Goal: Task Accomplishment & Management: Manage account settings

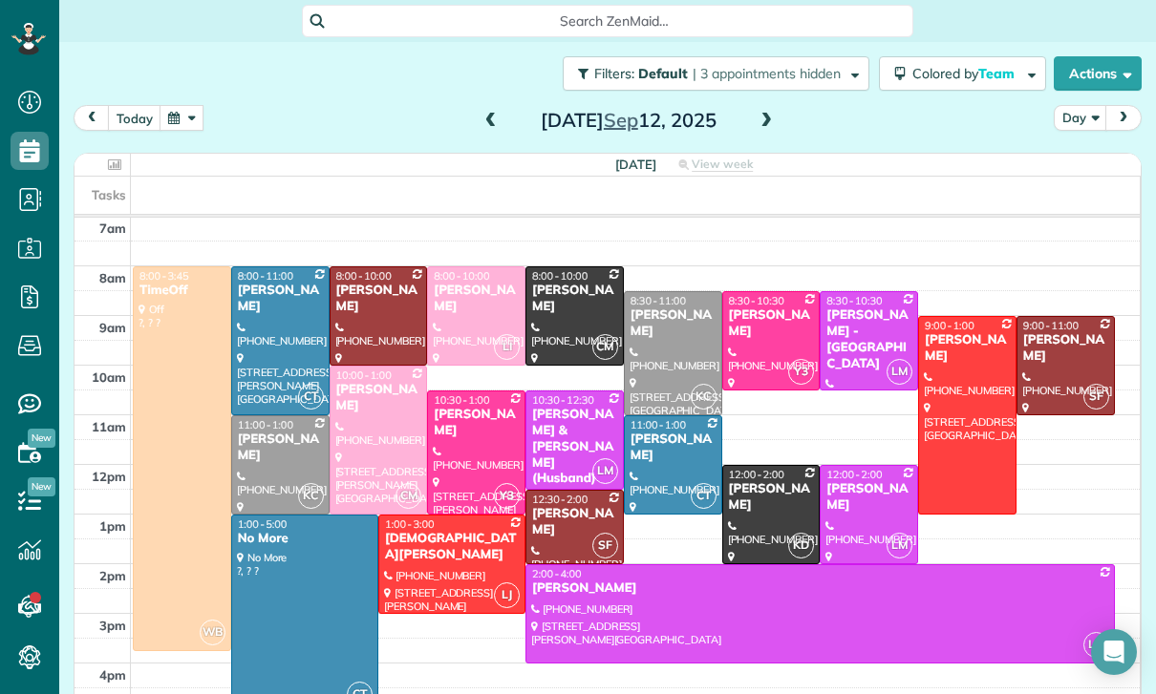
scroll to position [9, 9]
click at [166, 130] on button "button" at bounding box center [182, 118] width 44 height 26
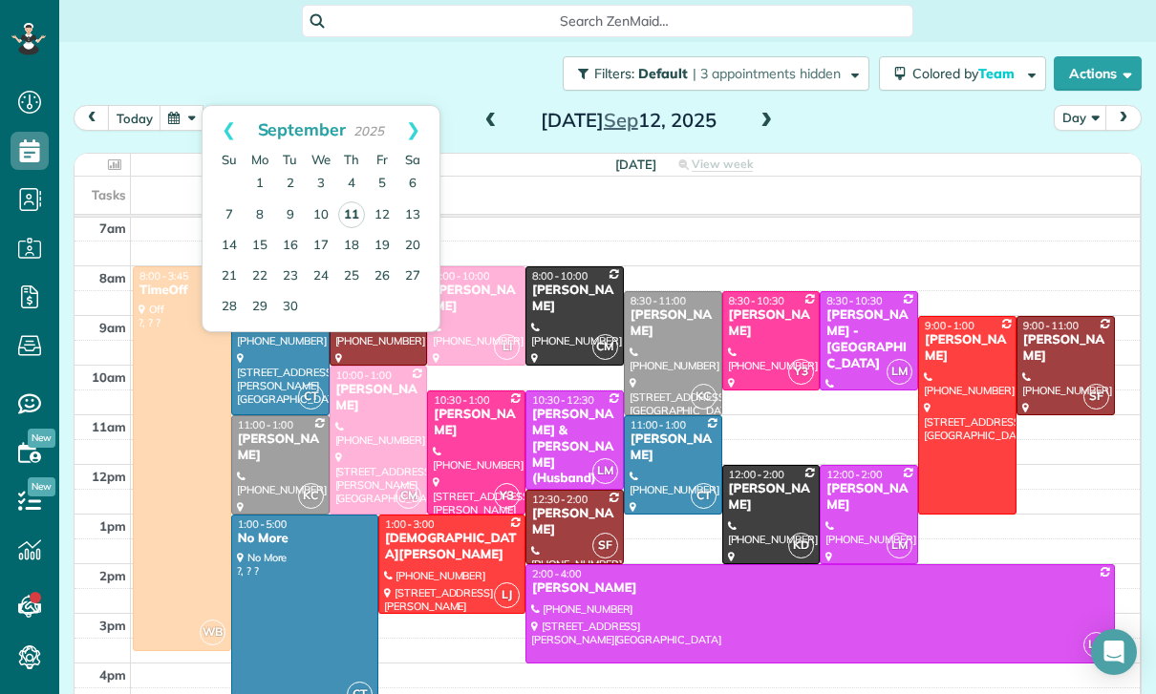
click at [348, 214] on link "11" at bounding box center [351, 215] width 27 height 27
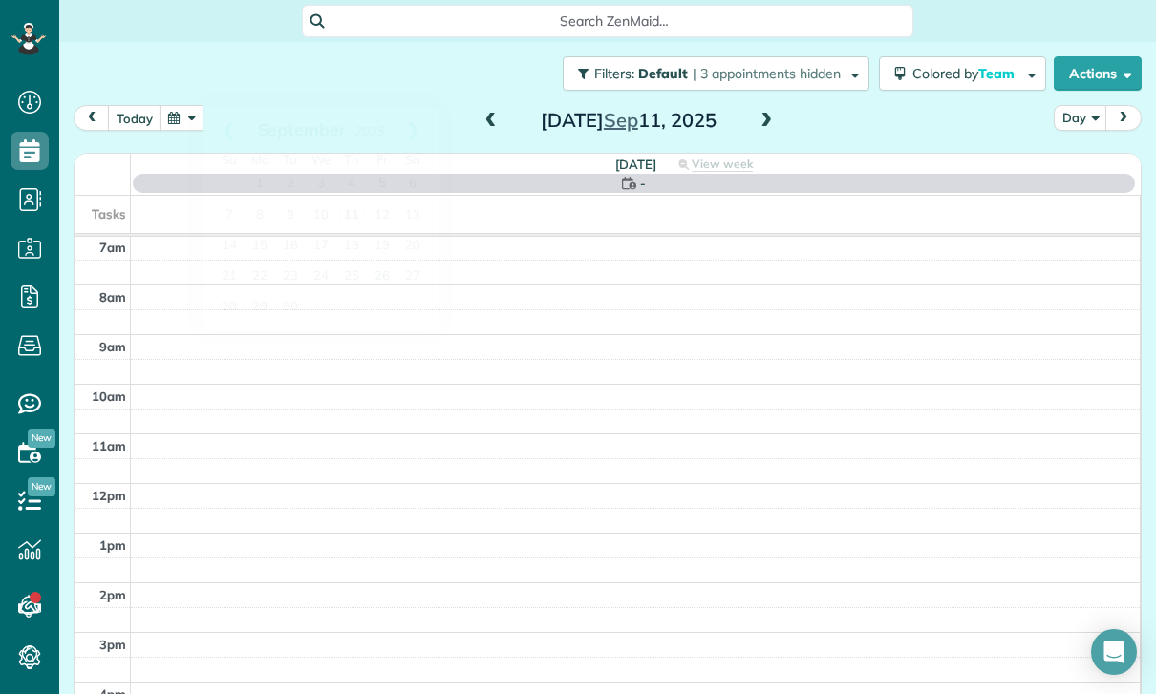
scroll to position [150, 0]
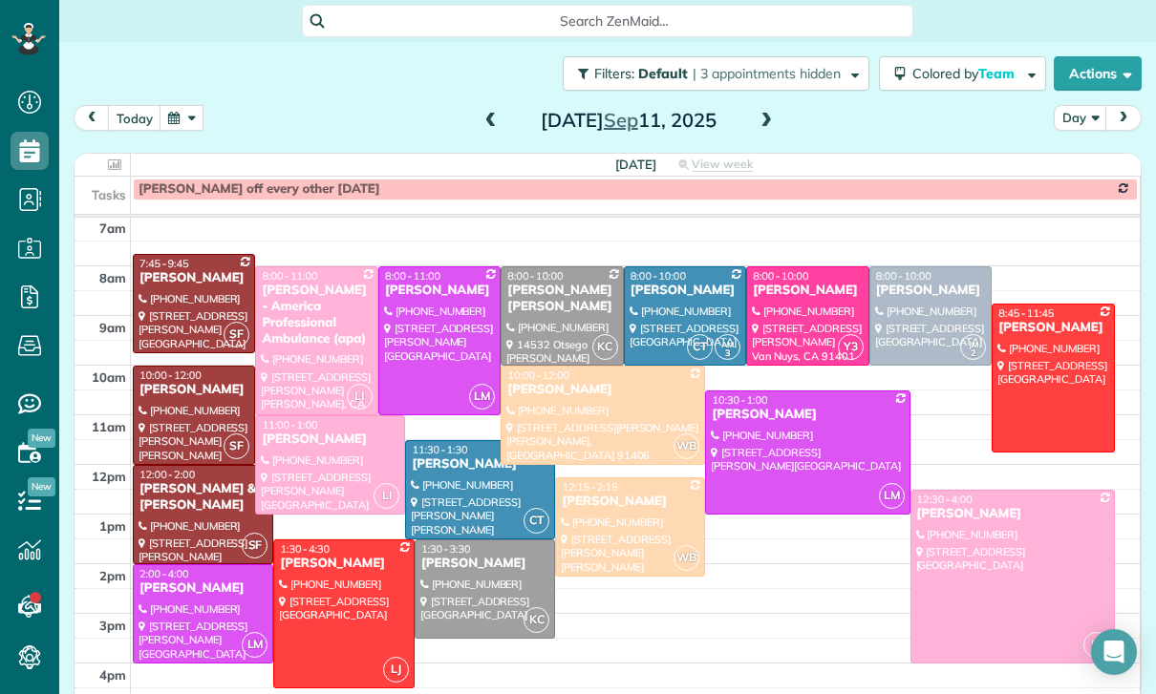
click at [334, 593] on div at bounding box center [343, 614] width 139 height 147
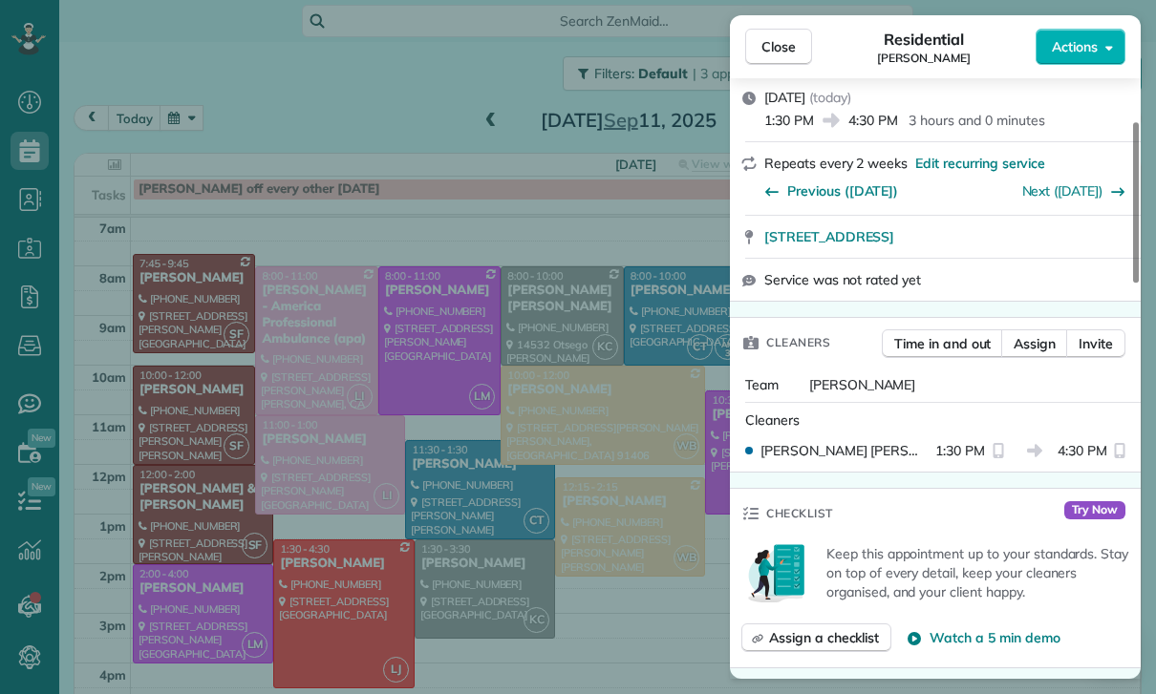
scroll to position [174, 0]
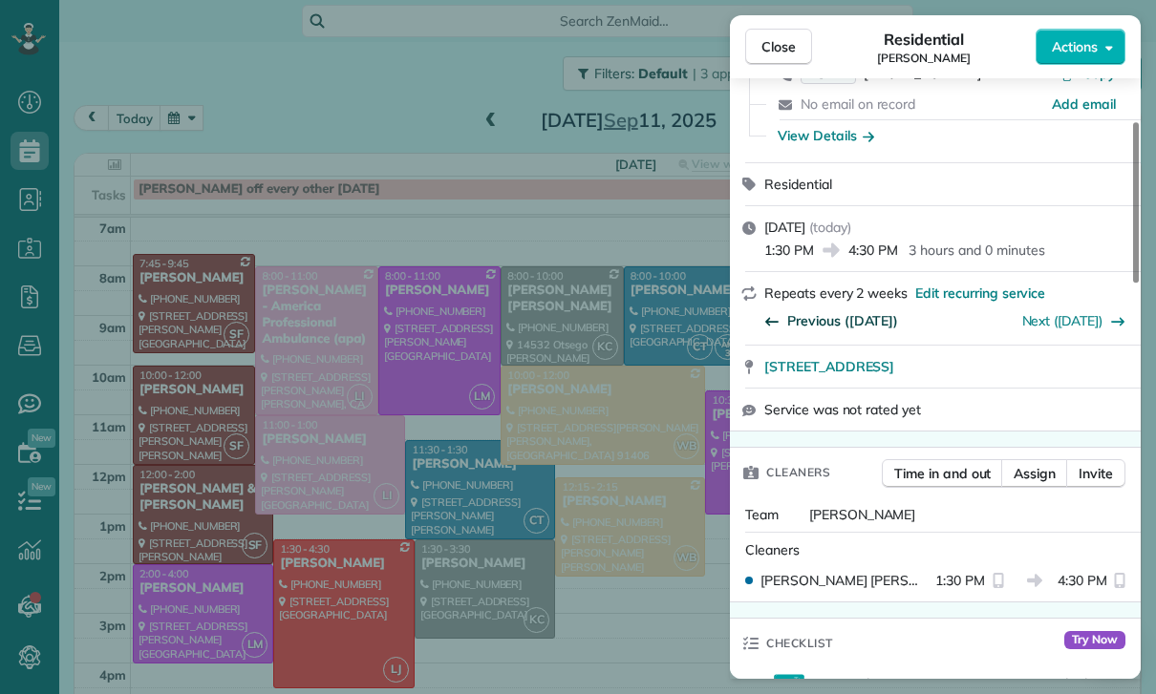
click at [820, 321] on span "Previous ([DATE])" at bounding box center [842, 320] width 111 height 19
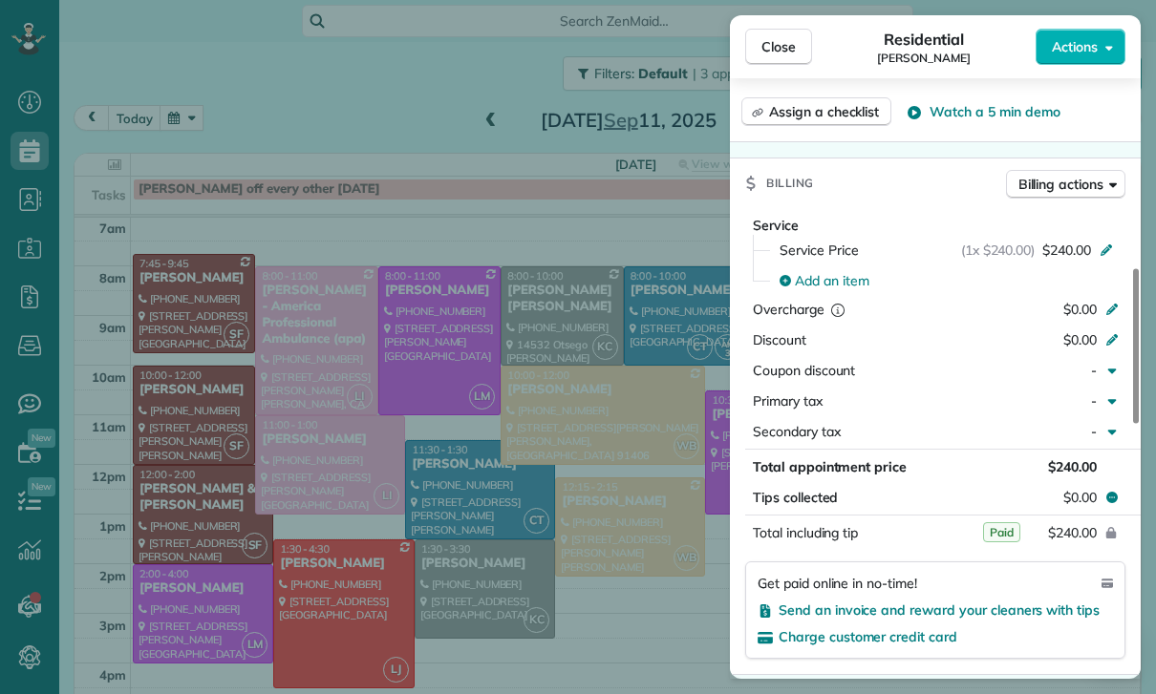
scroll to position [802, 0]
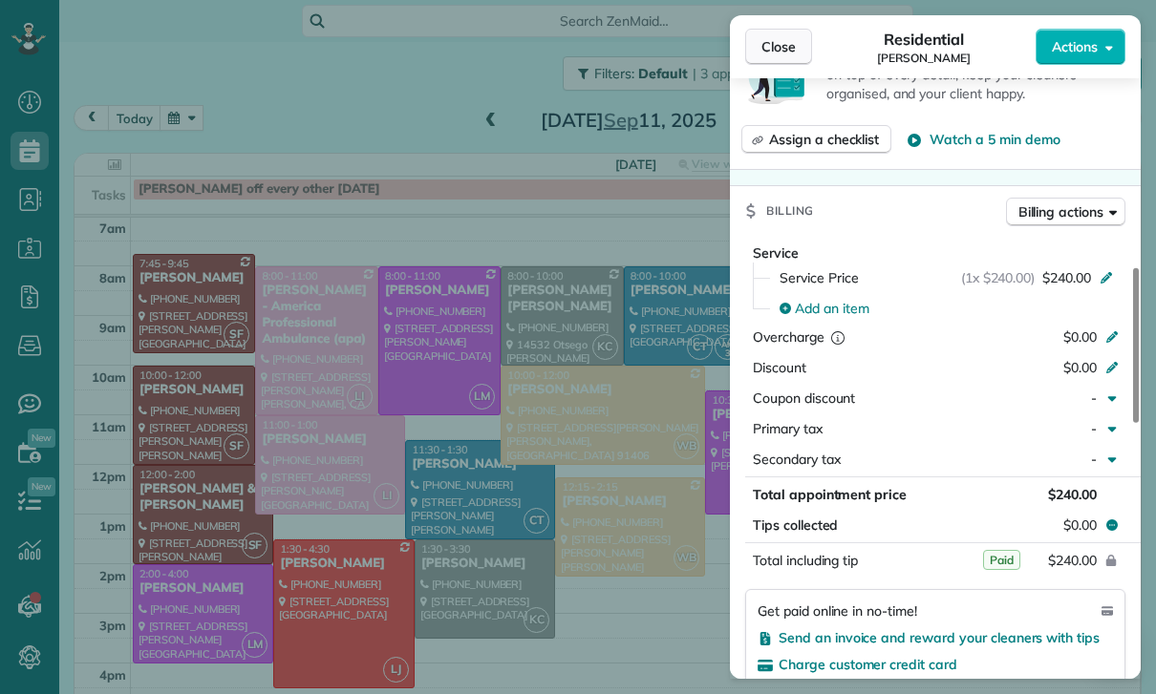
click at [791, 48] on span "Close" at bounding box center [778, 46] width 34 height 19
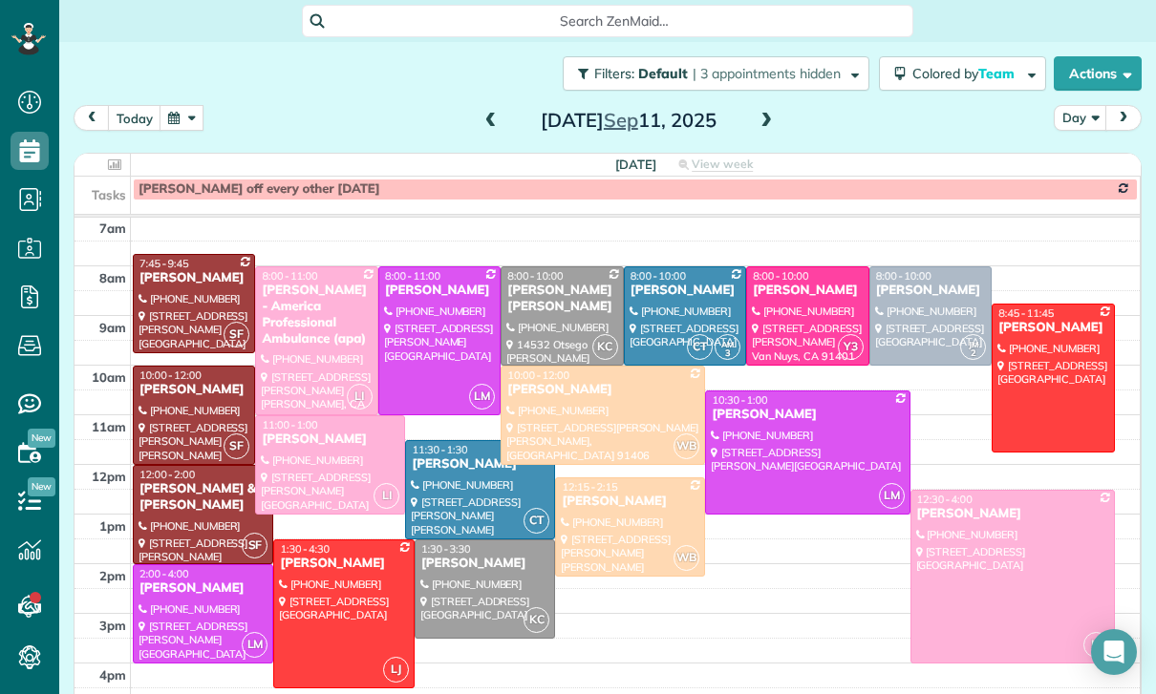
click at [183, 128] on button "button" at bounding box center [182, 118] width 44 height 26
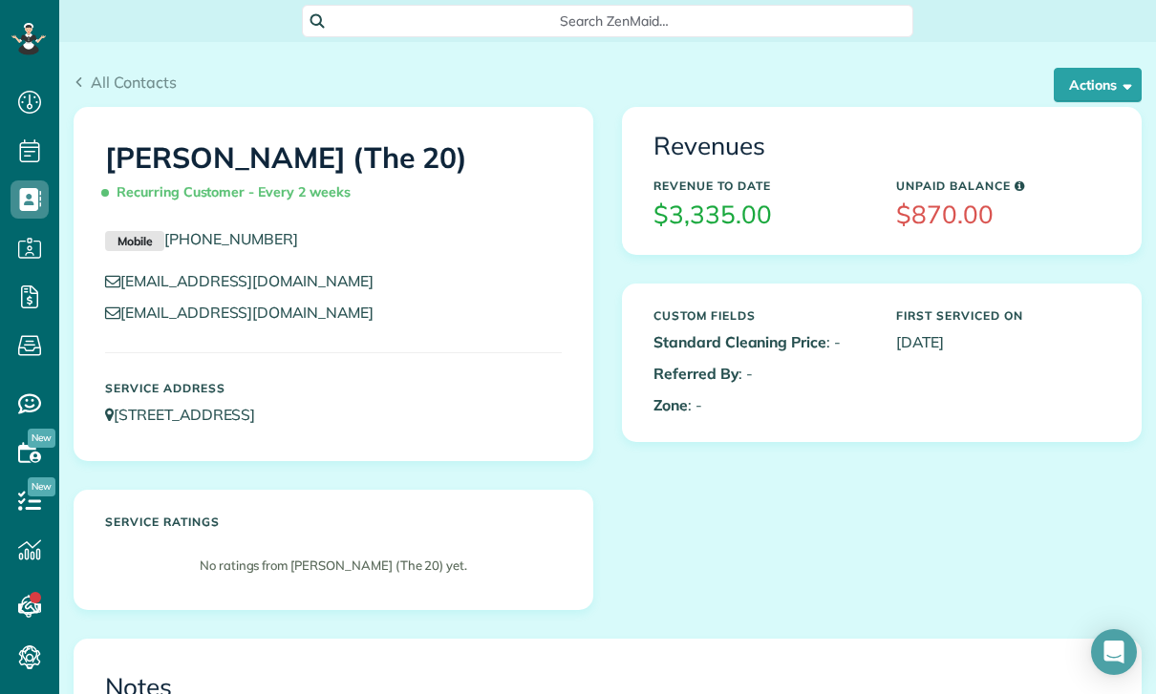
scroll to position [9, 9]
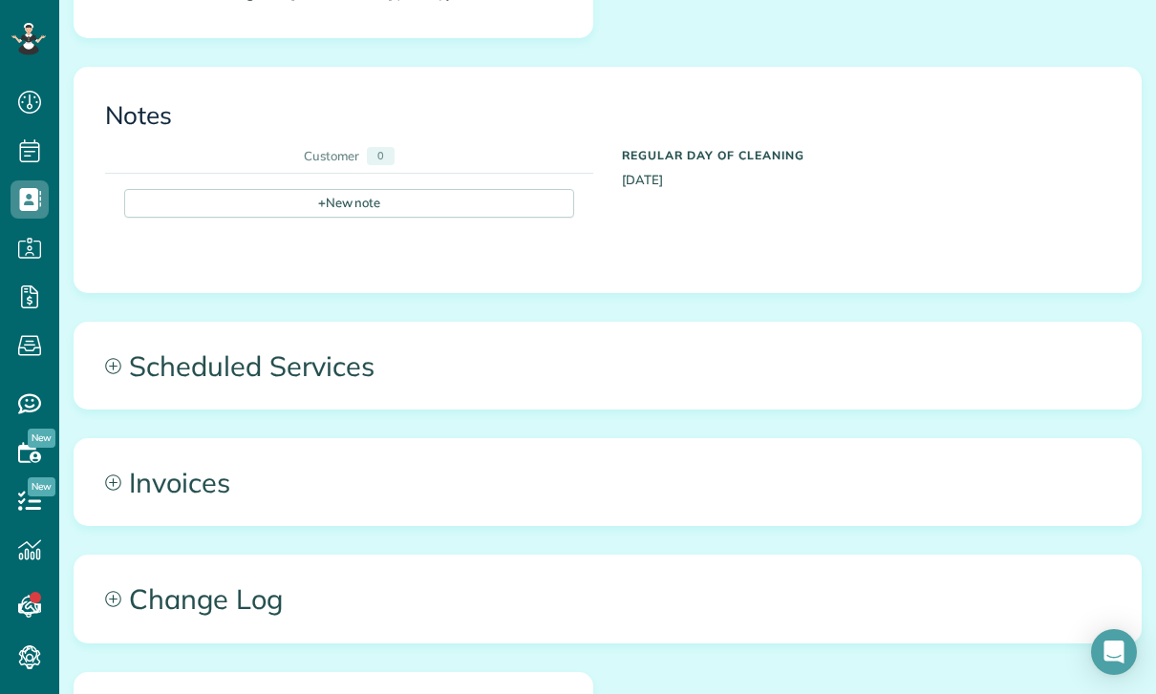
click at [267, 363] on span "Scheduled Services" at bounding box center [608, 366] width 1066 height 86
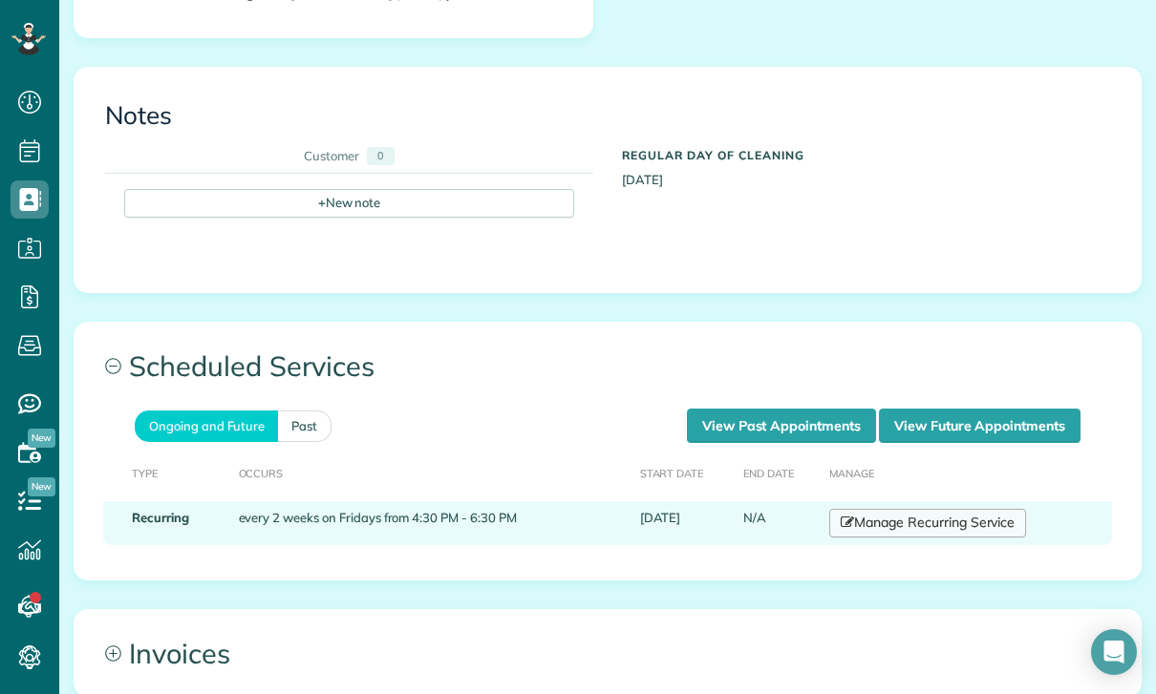
click at [933, 526] on link "Manage Recurring Service" at bounding box center [927, 523] width 197 height 29
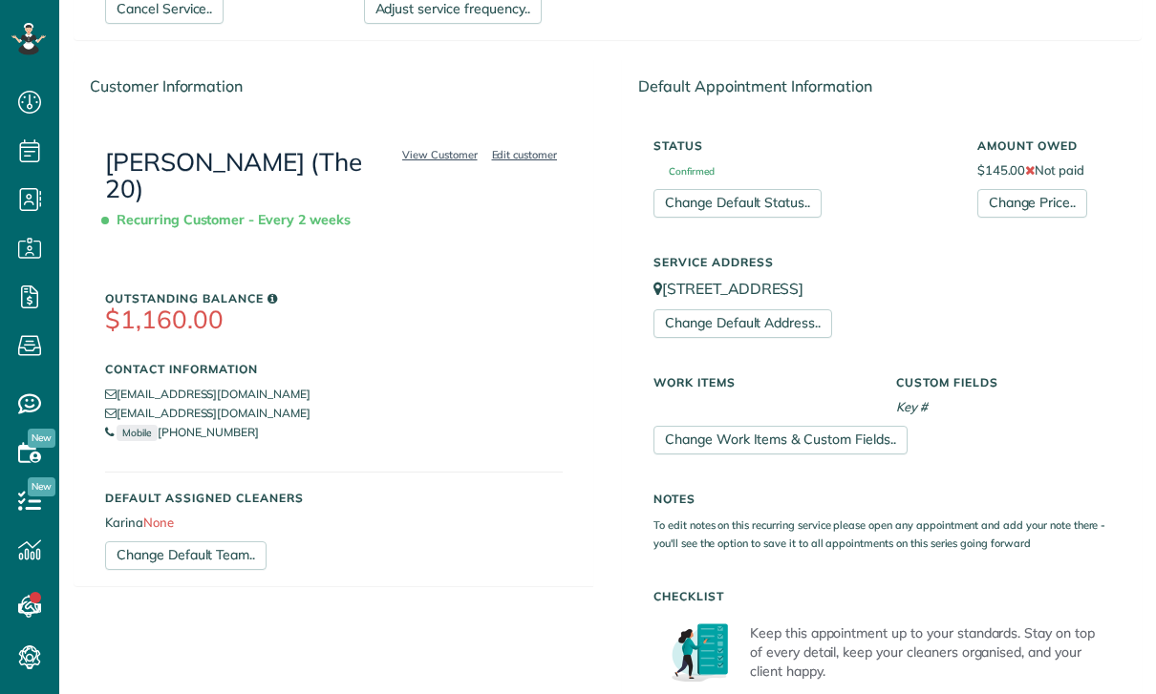
scroll to position [250, 0]
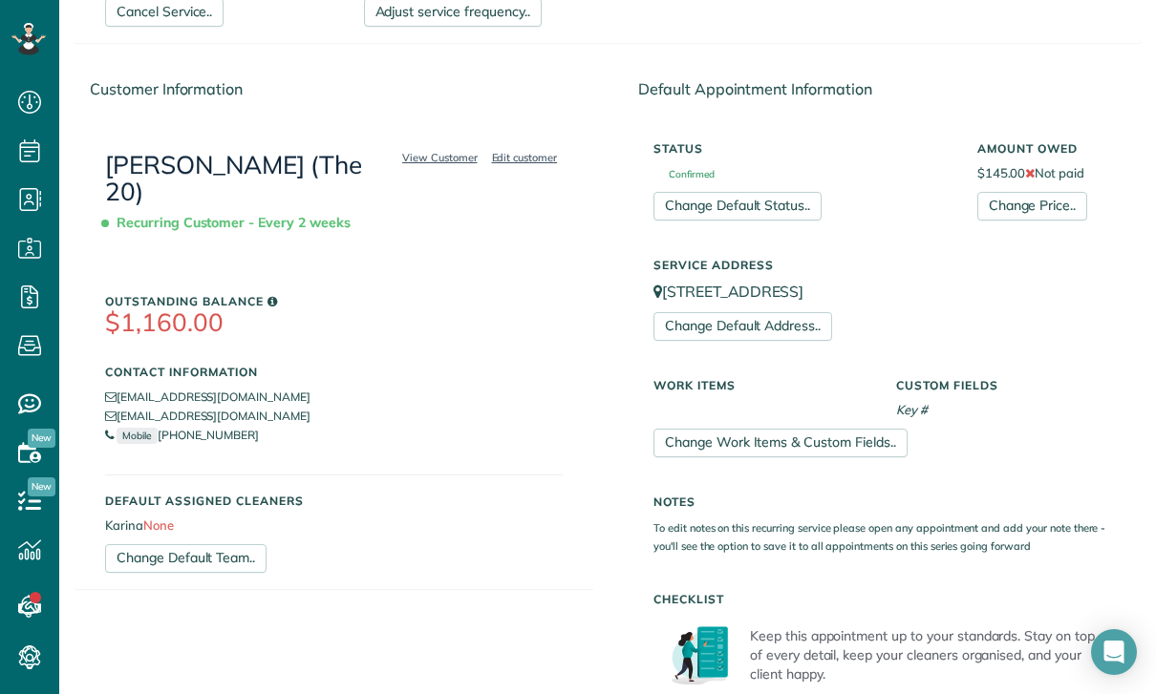
click at [19, 449] on use at bounding box center [29, 452] width 23 height 20
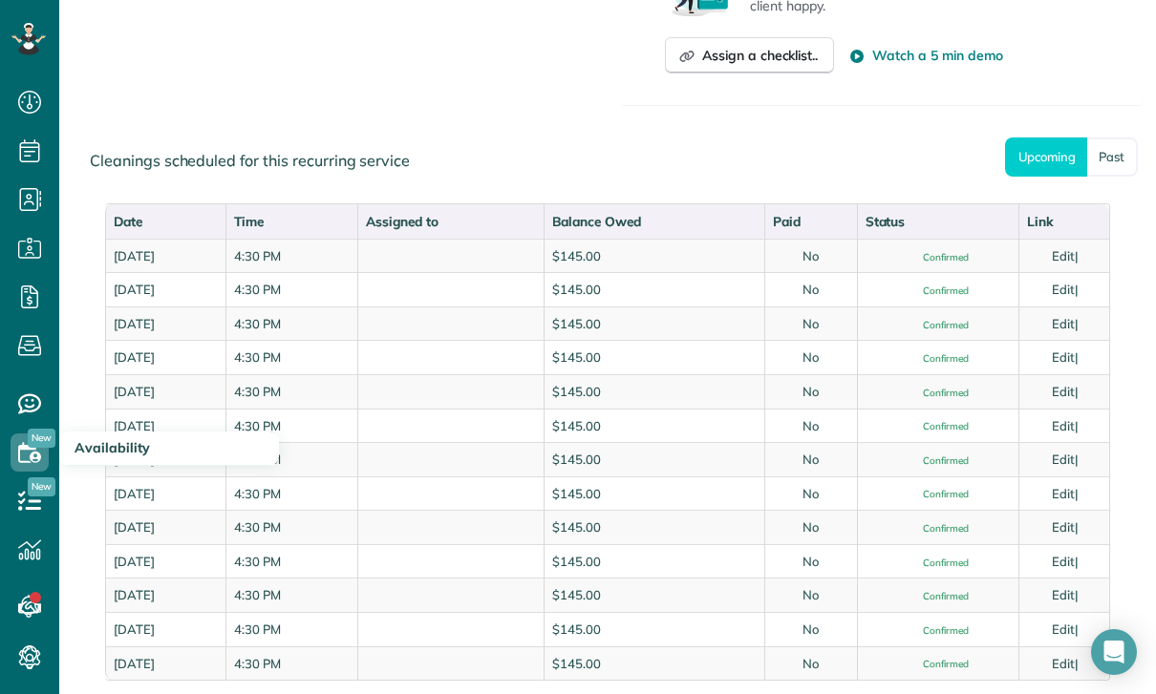
scroll to position [951, 0]
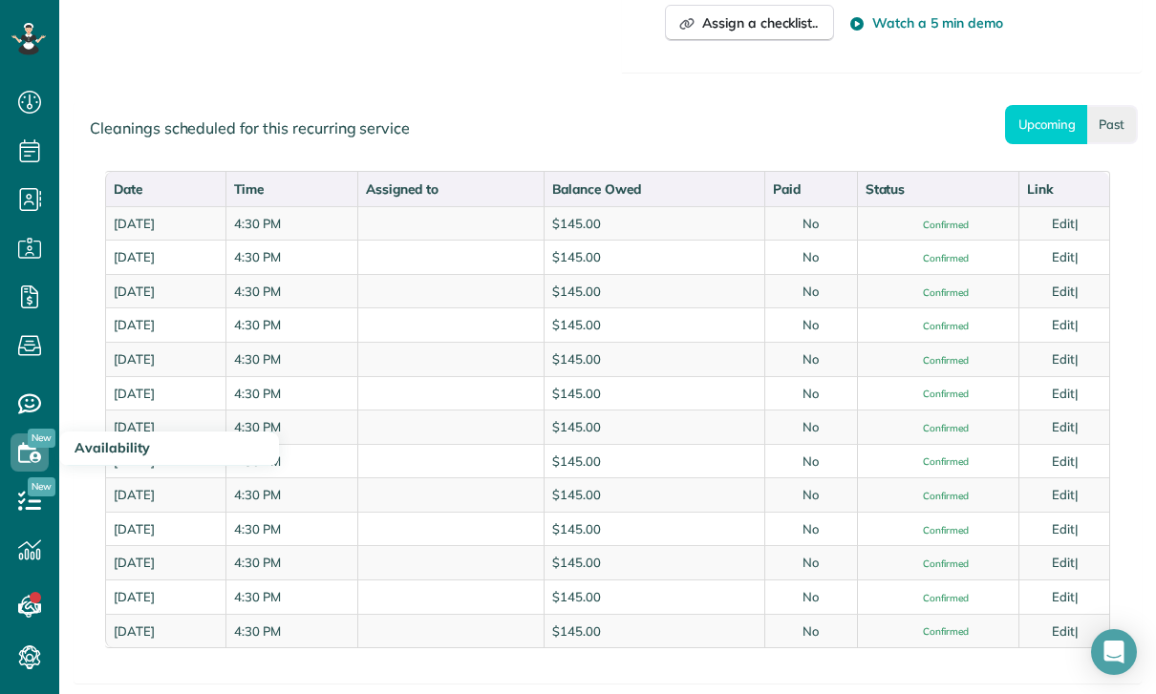
click at [1114, 121] on link "Past" at bounding box center [1112, 124] width 51 height 39
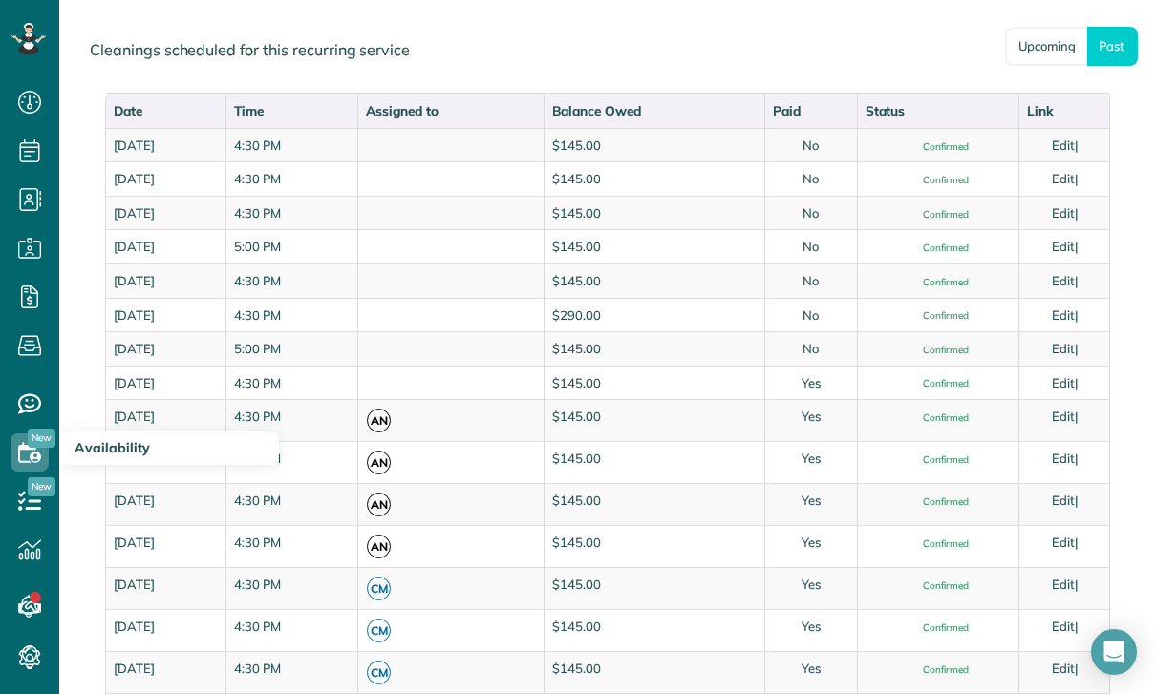
scroll to position [1036, 0]
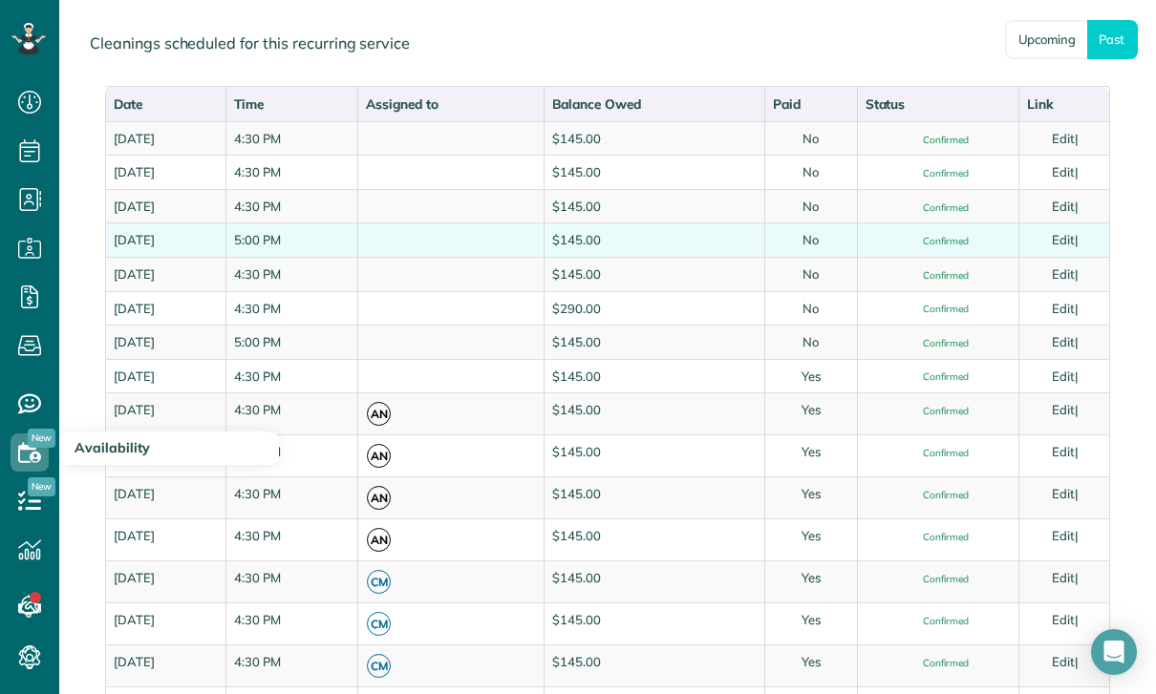
click at [1072, 232] on link "Edit" at bounding box center [1063, 239] width 23 height 15
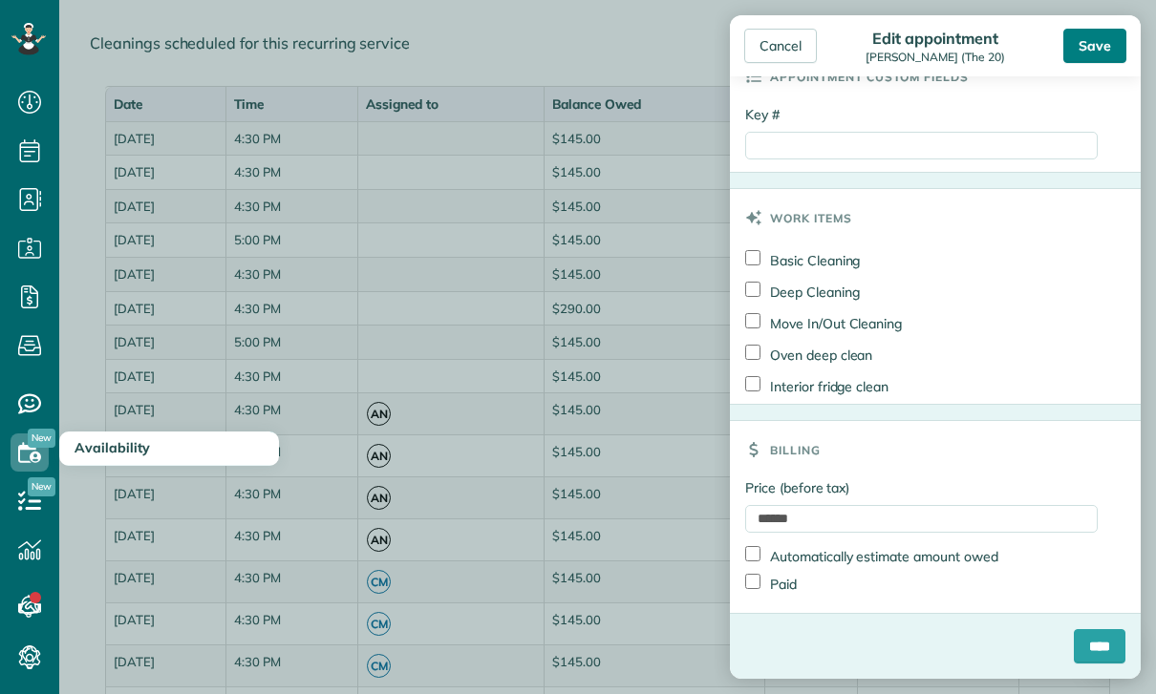
click at [1103, 45] on div "Save" at bounding box center [1094, 46] width 63 height 34
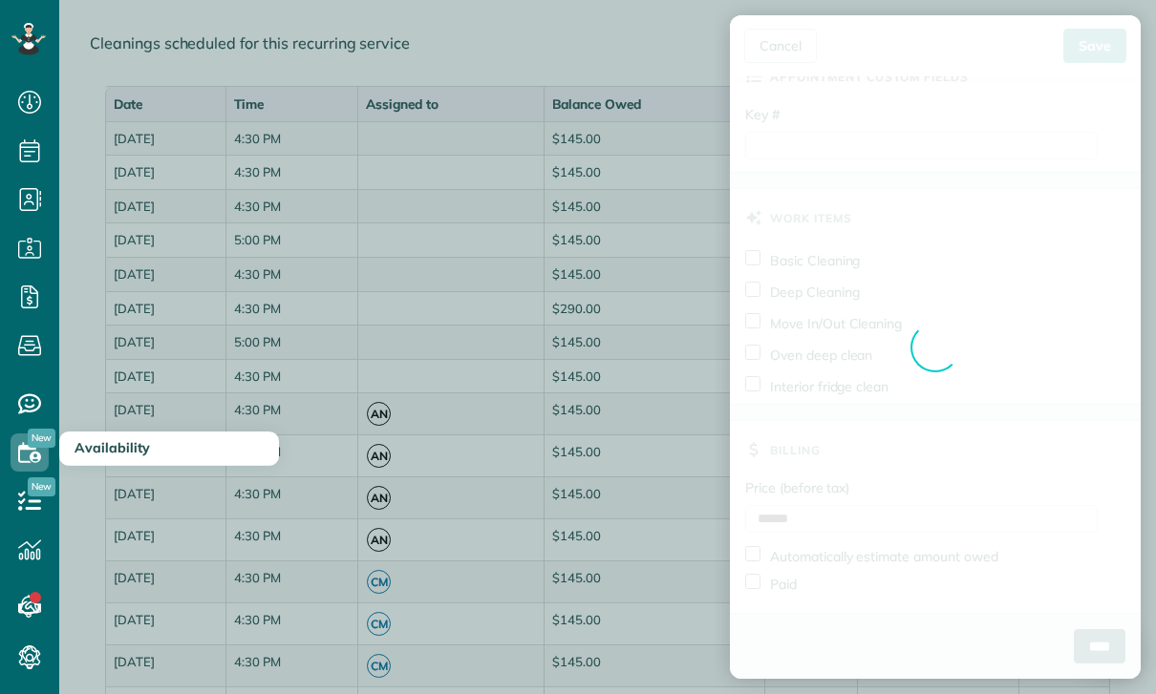
scroll to position [914, 0]
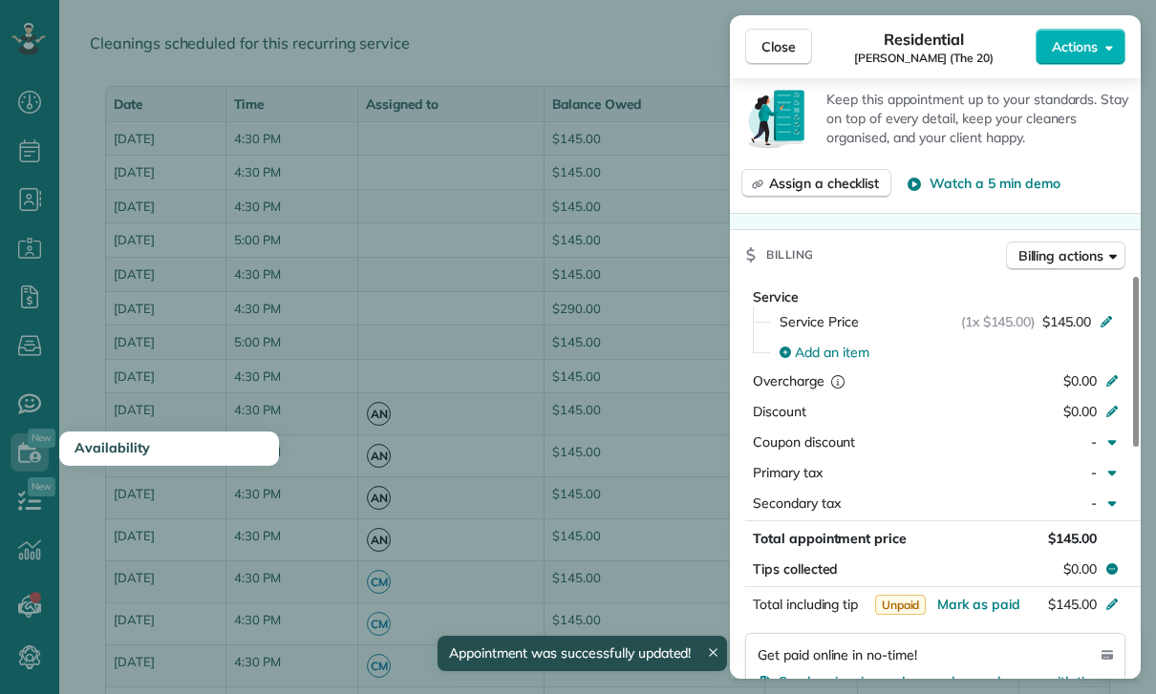
scroll to position [766, 0]
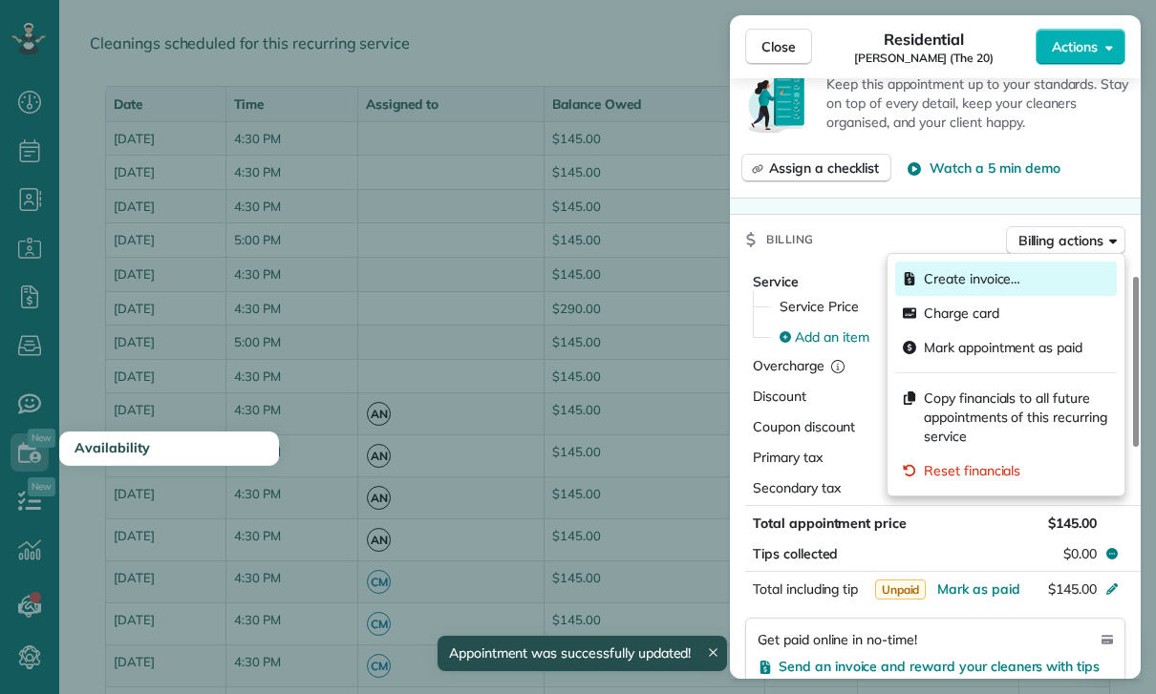
click at [997, 278] on span "Create invoice…" at bounding box center [972, 278] width 96 height 19
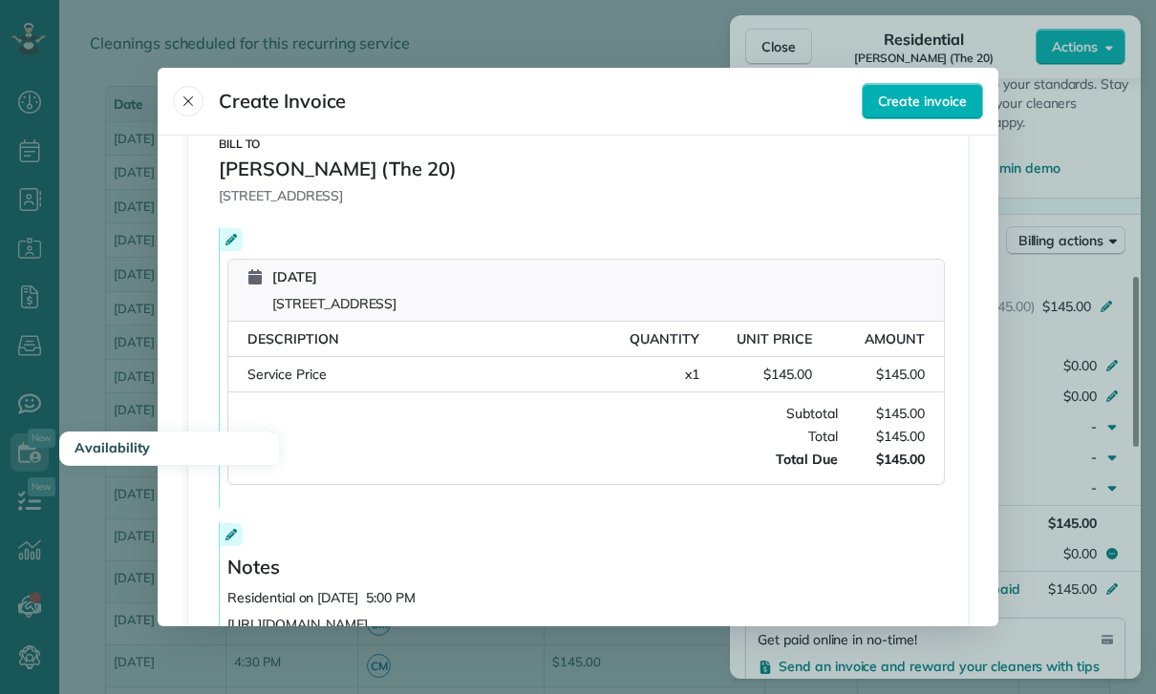
scroll to position [299, 0]
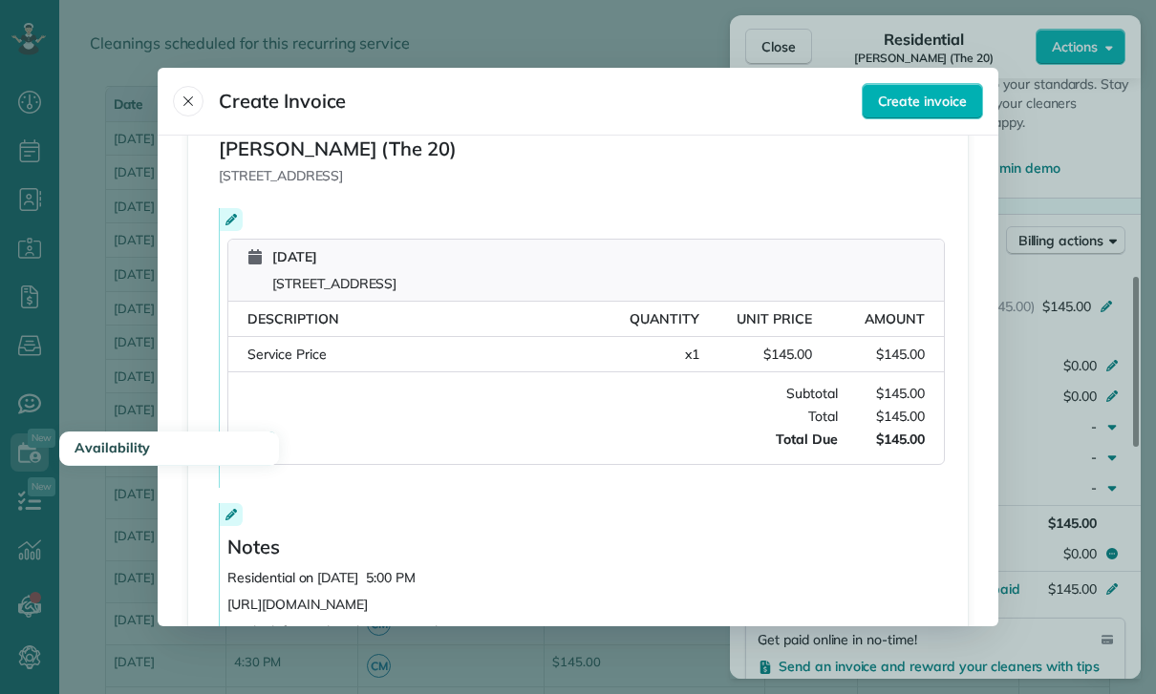
click at [229, 89] on span "Create Invoice" at bounding box center [282, 101] width 127 height 24
click at [194, 94] on icon "Close" at bounding box center [188, 101] width 15 height 15
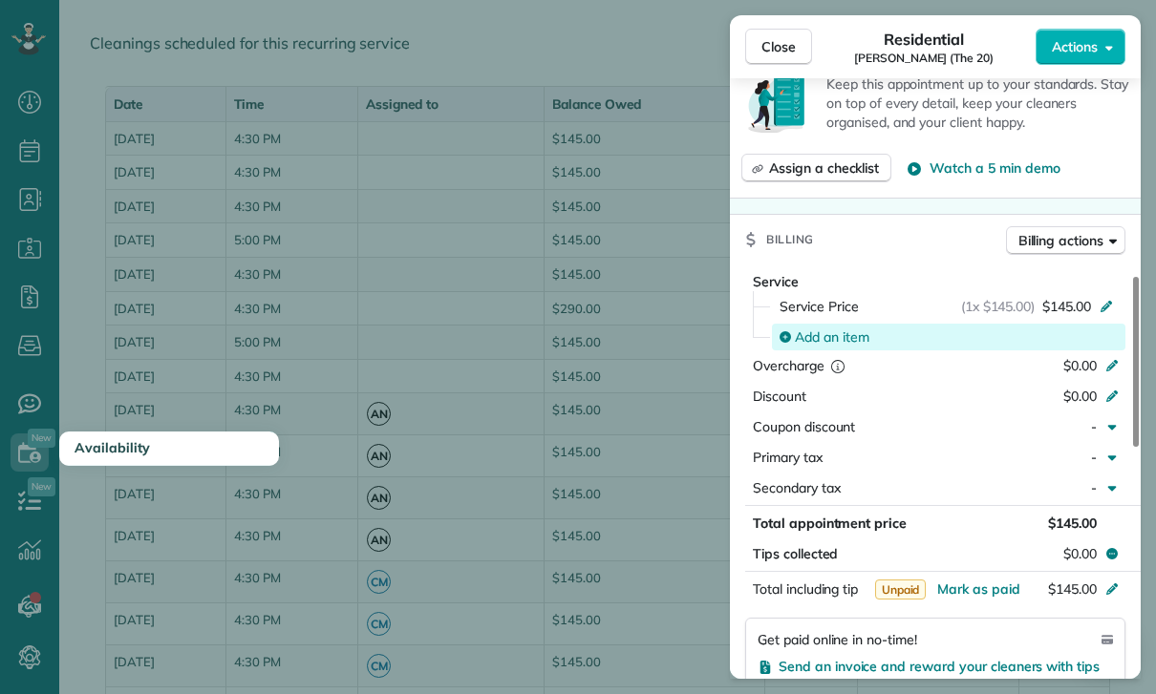
click at [822, 347] on div "Add an item" at bounding box center [948, 337] width 353 height 27
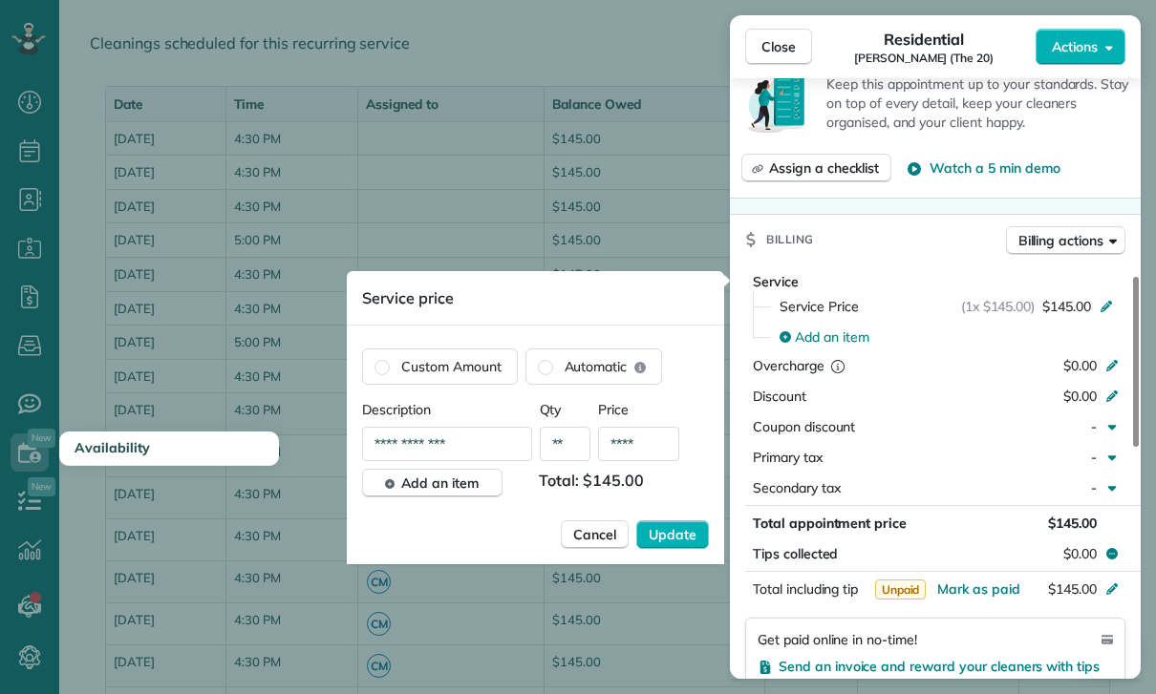
click at [494, 458] on input "**********" at bounding box center [447, 444] width 170 height 34
type input "**********"
click at [420, 481] on span "Add an item" at bounding box center [439, 483] width 77 height 19
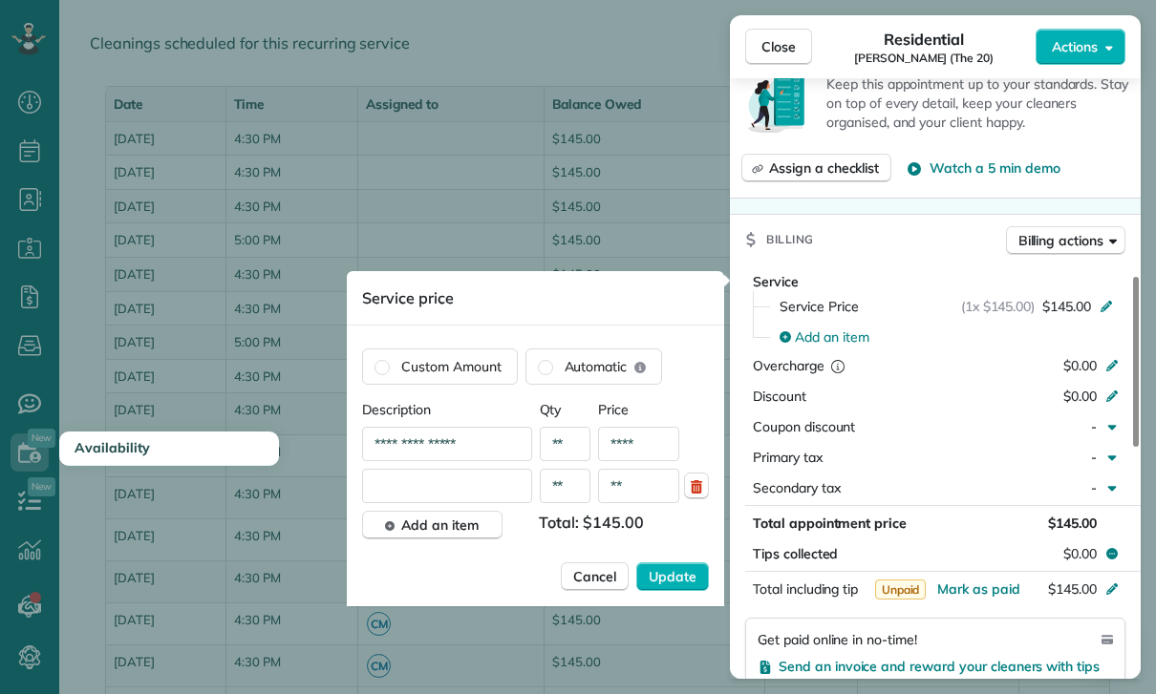
click at [422, 490] on input "text" at bounding box center [447, 486] width 170 height 34
type input "**********"
click at [647, 502] on input "**" at bounding box center [638, 486] width 81 height 34
type input "****"
click at [676, 583] on span "Update" at bounding box center [673, 576] width 48 height 19
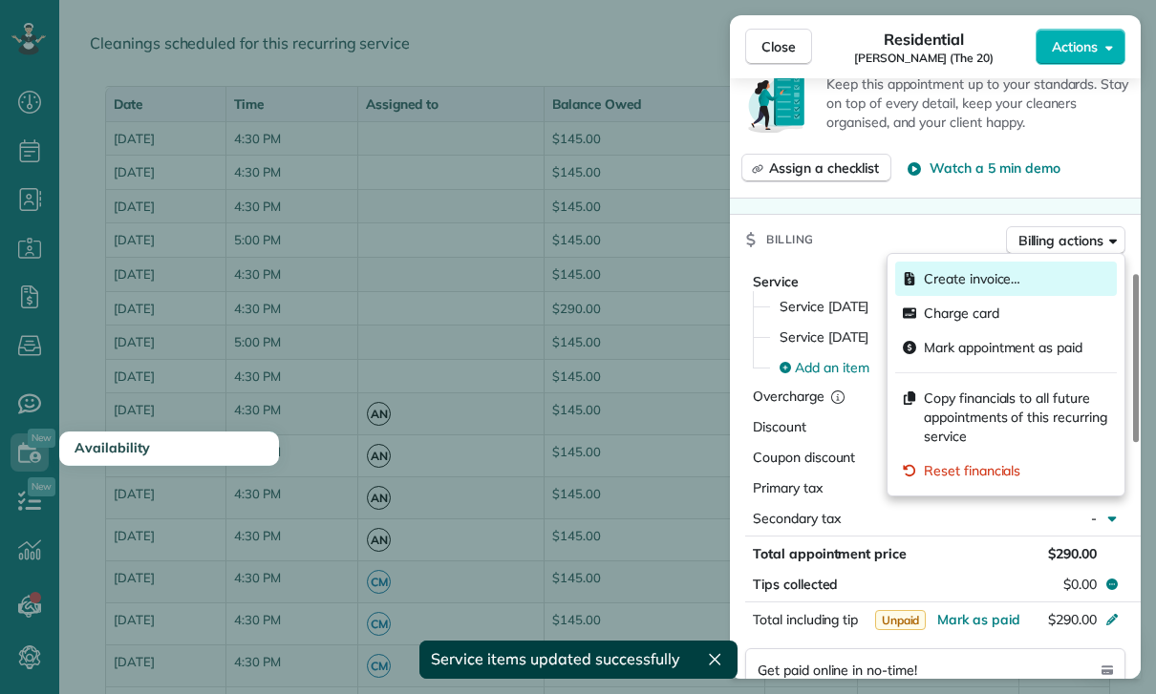
click at [977, 273] on span "Create invoice…" at bounding box center [972, 278] width 96 height 19
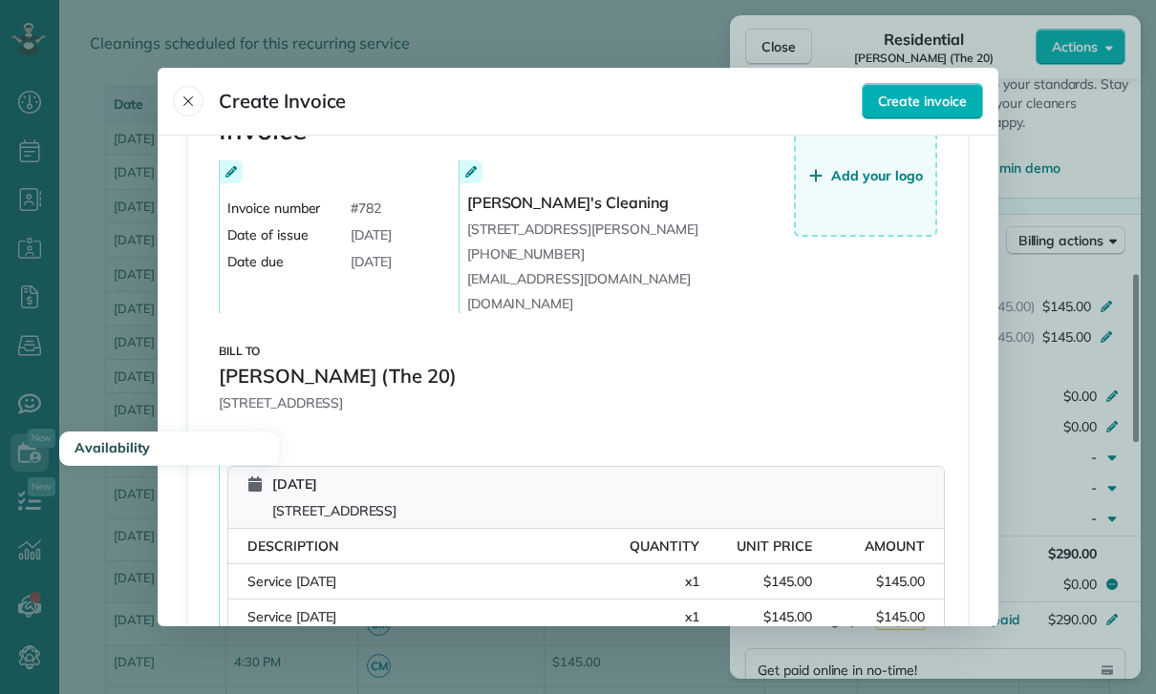
scroll to position [164, 0]
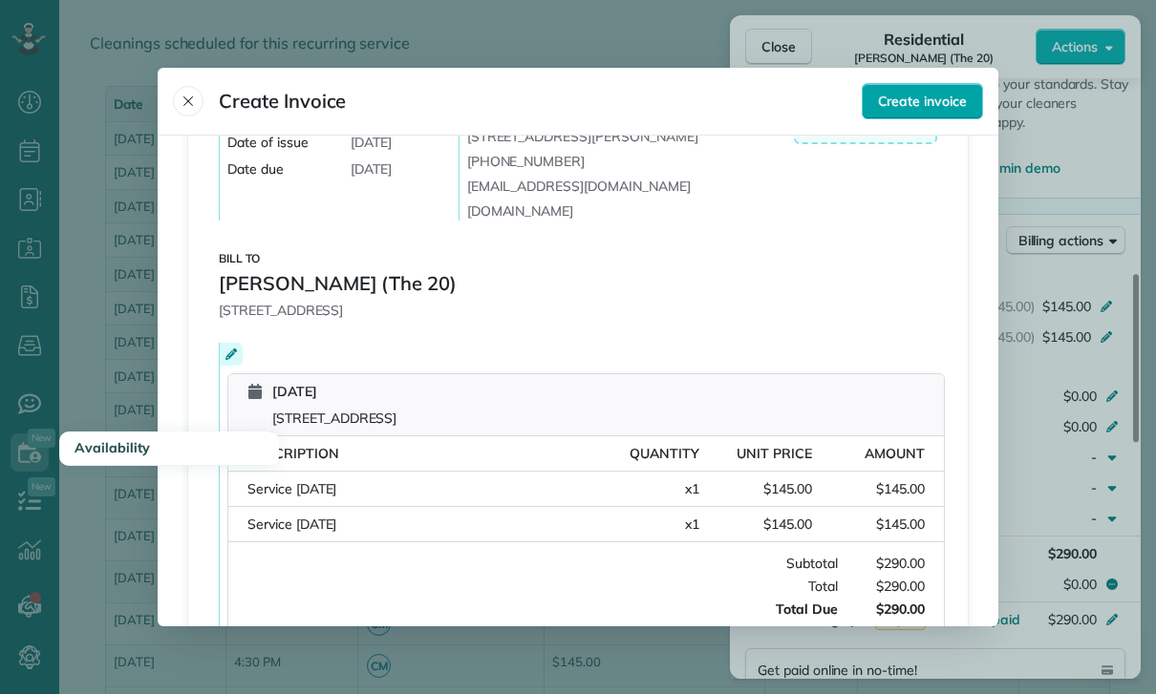
click at [907, 92] on span "Create invoice" at bounding box center [922, 101] width 89 height 19
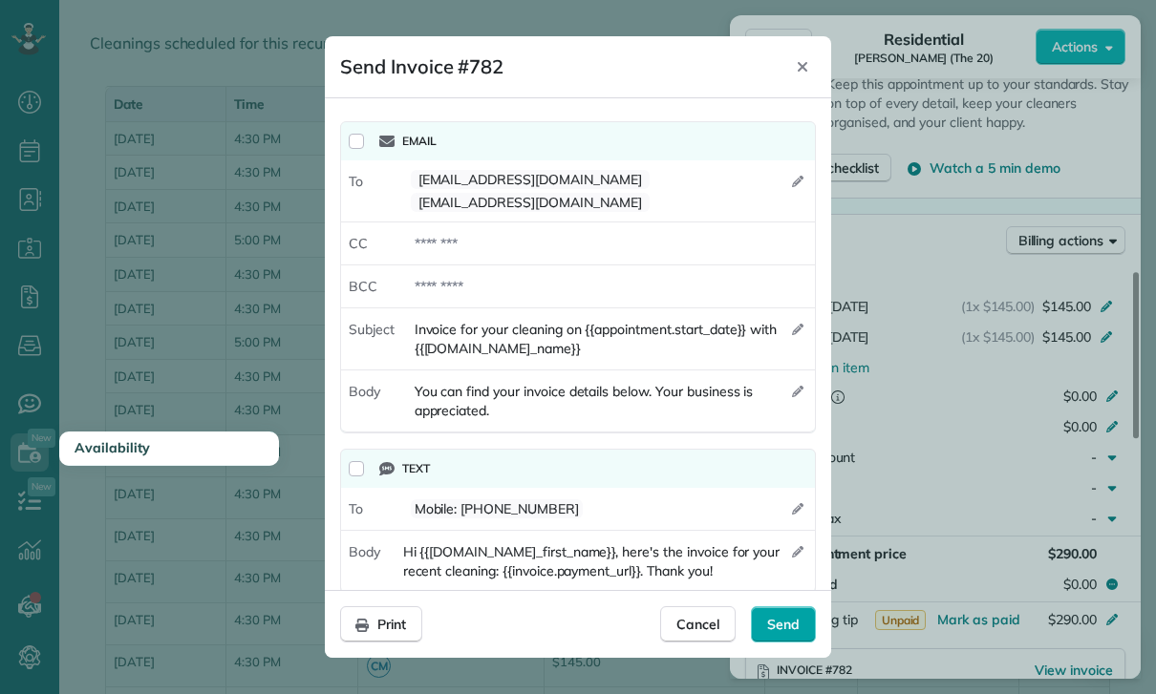
click at [795, 631] on span "Send" at bounding box center [783, 624] width 32 height 19
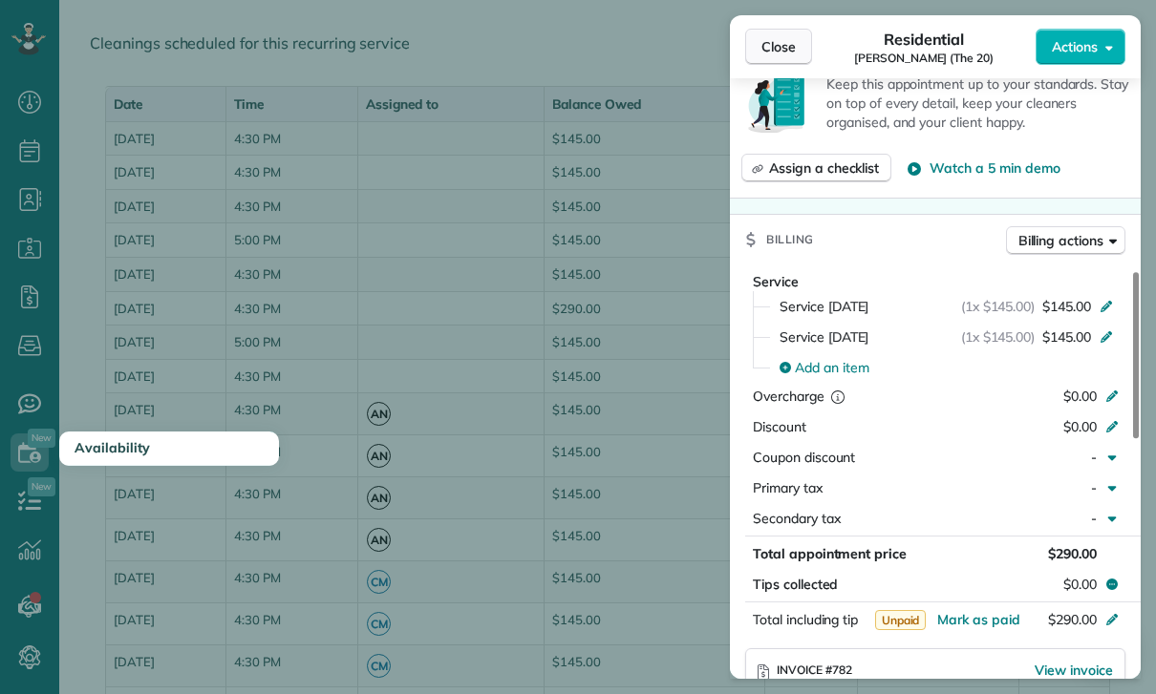
click at [768, 45] on span "Close" at bounding box center [778, 46] width 34 height 19
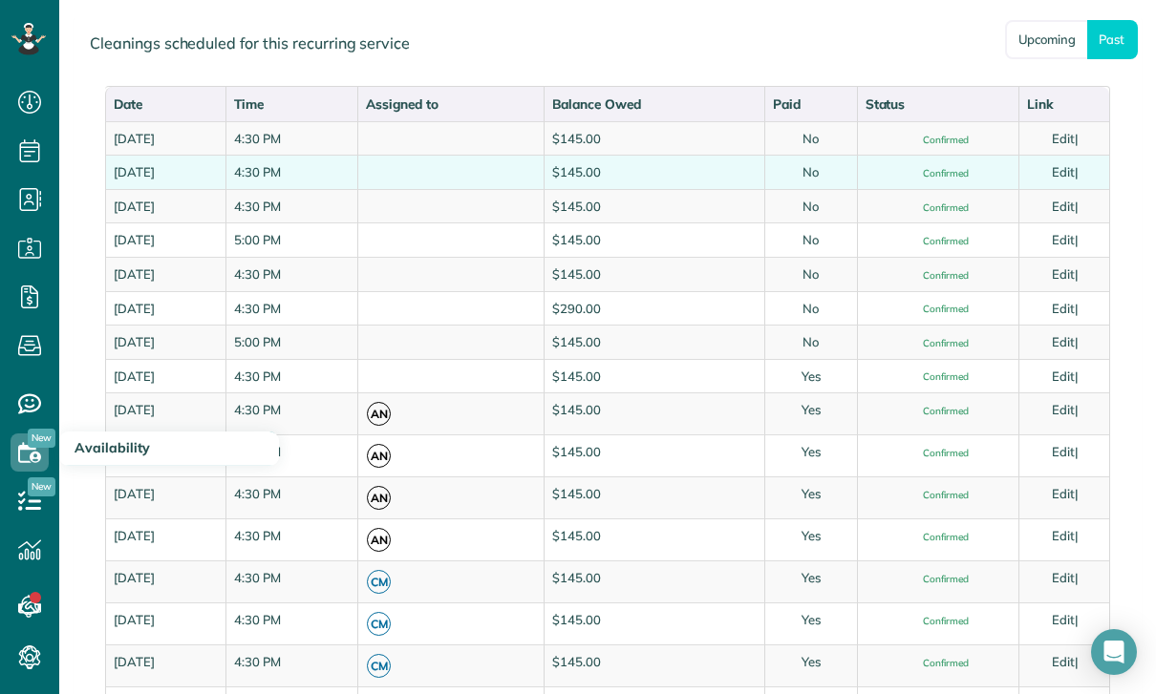
click at [1068, 169] on link "Edit" at bounding box center [1063, 171] width 23 height 15
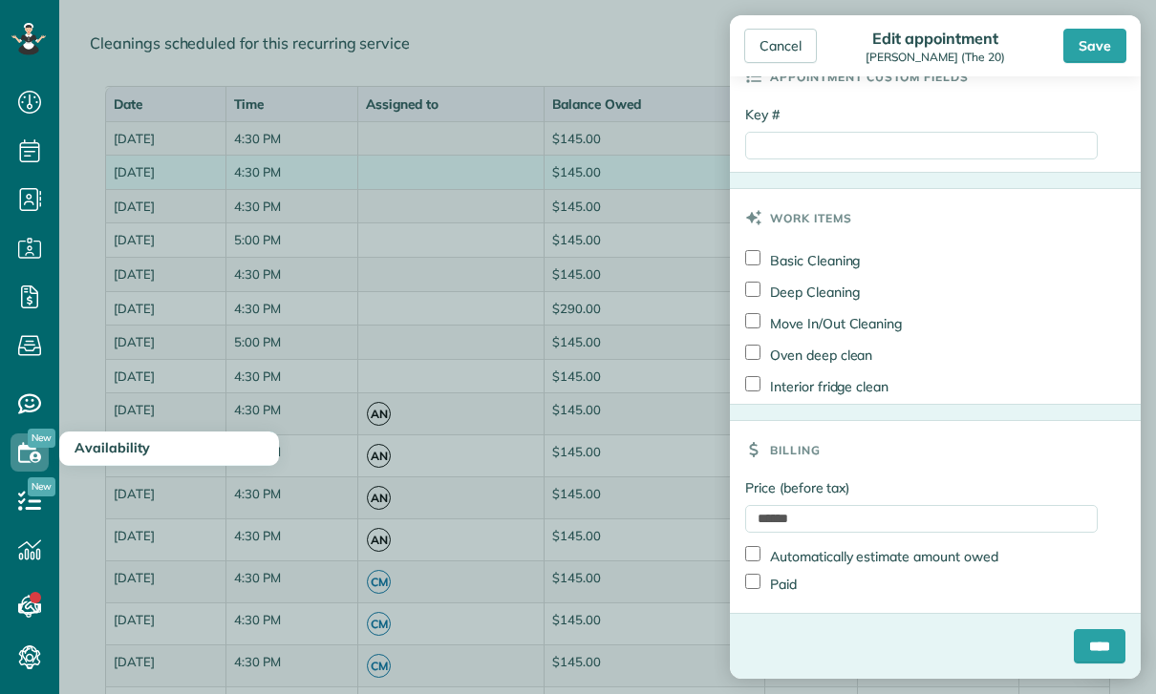
scroll to position [914, 0]
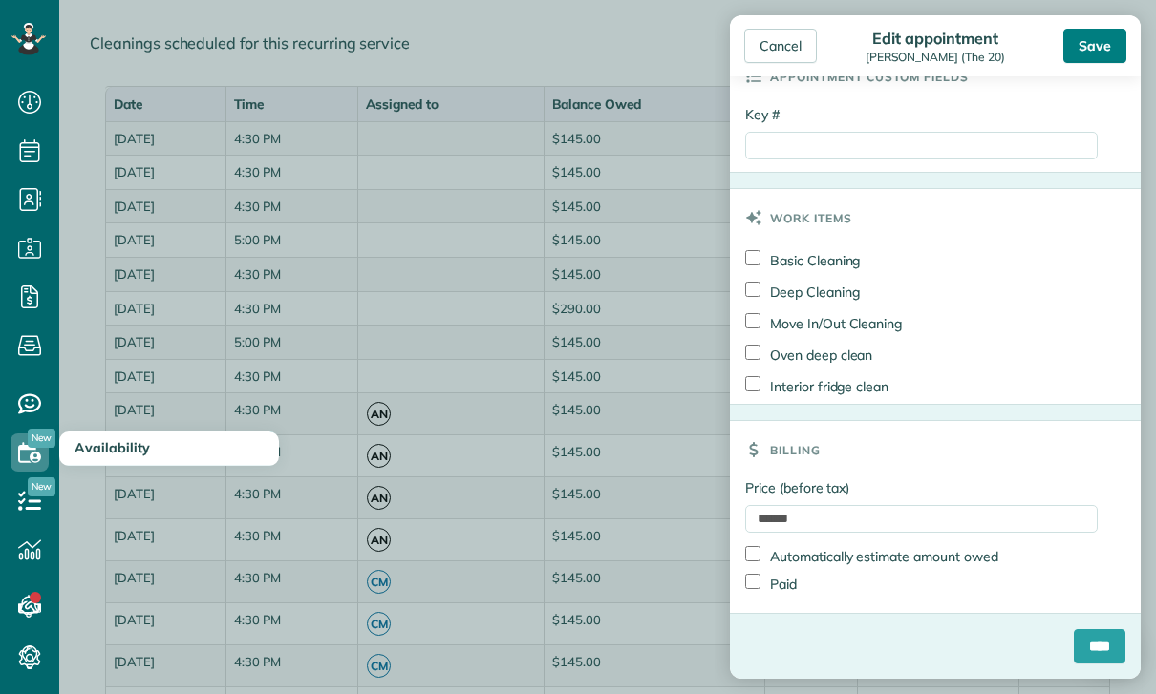
click at [1090, 30] on div "Save" at bounding box center [1094, 46] width 63 height 34
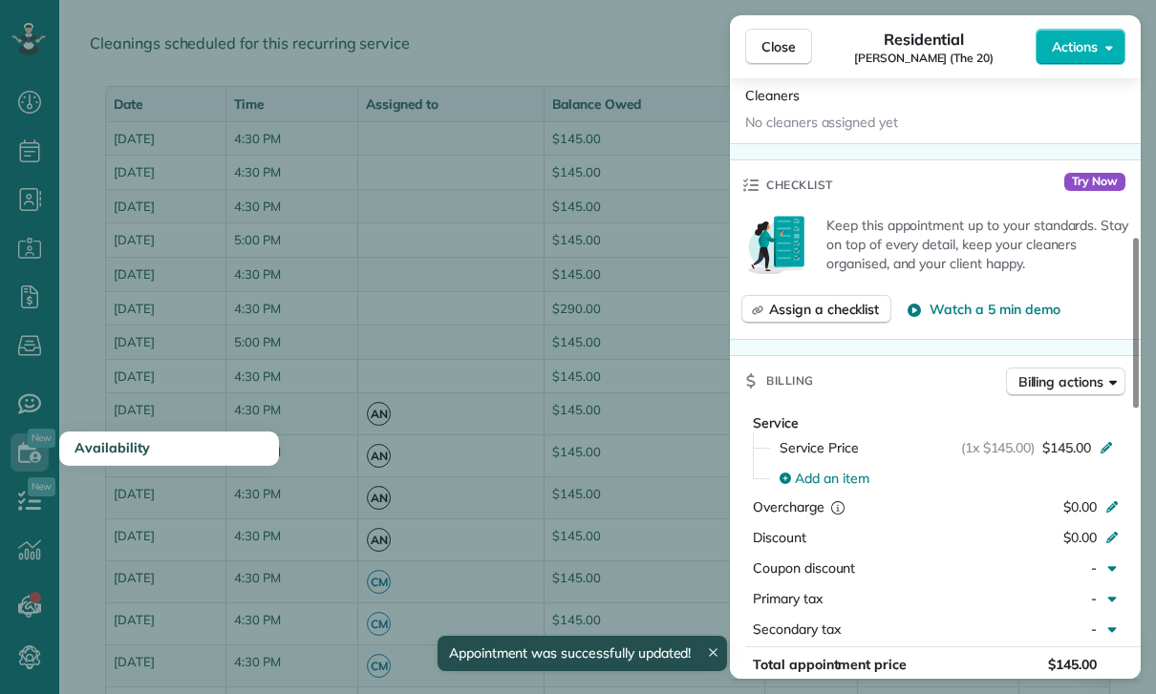
scroll to position [697, 0]
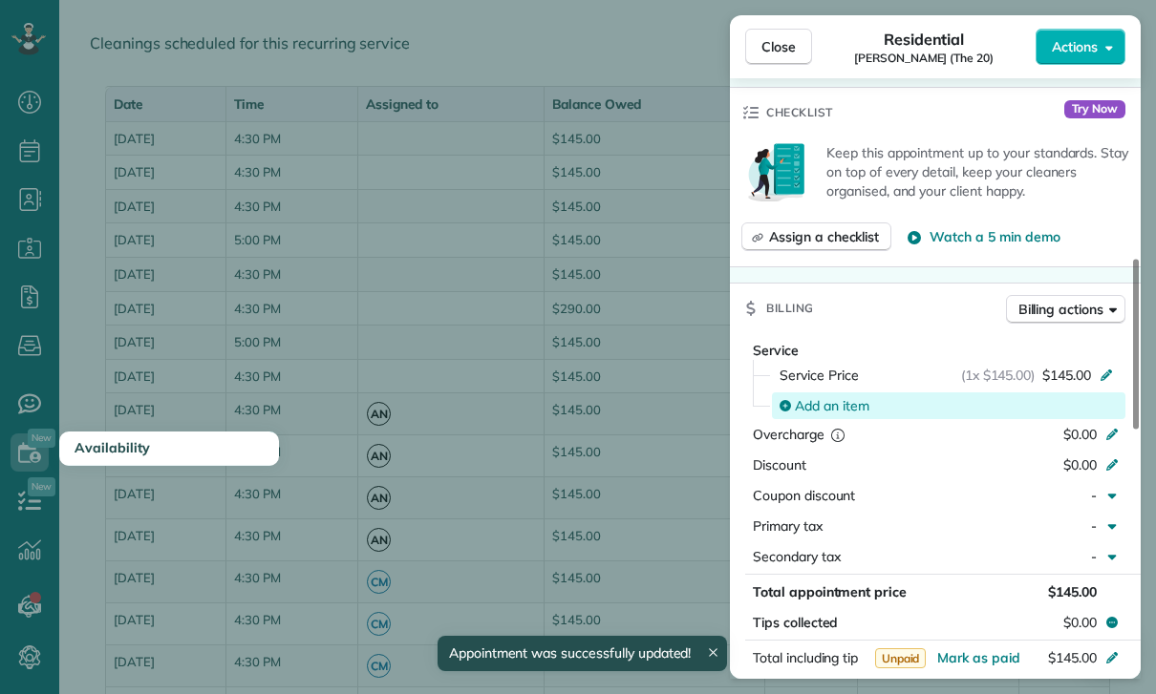
click at [816, 404] on span "Add an item" at bounding box center [832, 405] width 75 height 19
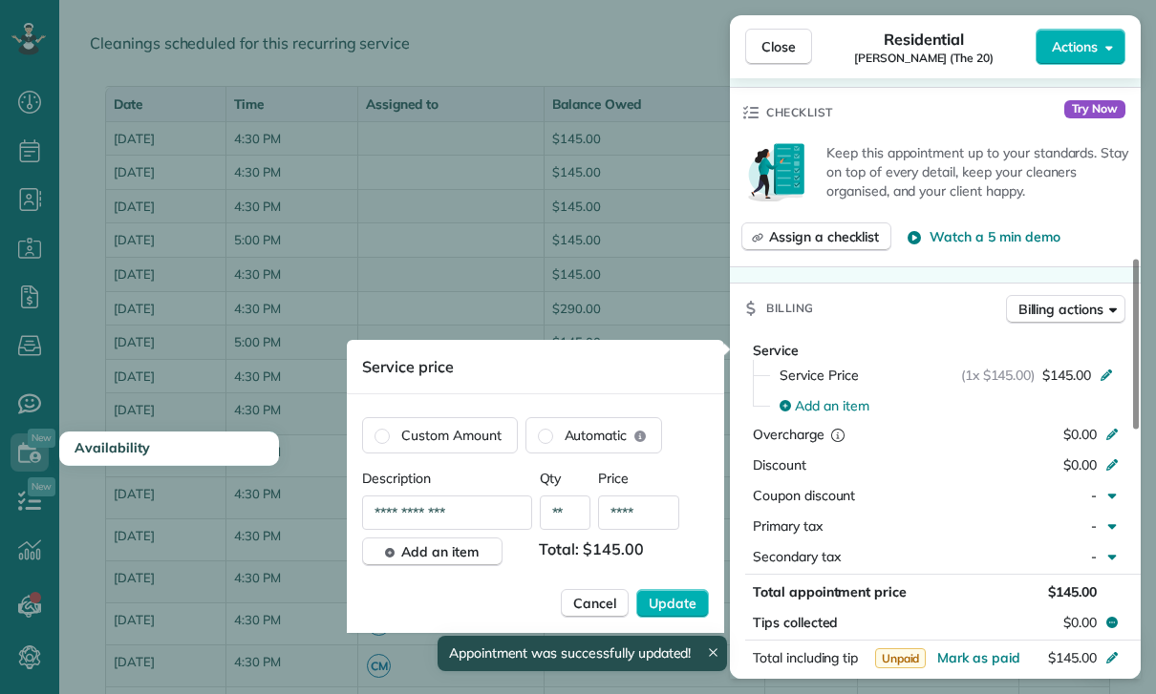
click at [488, 518] on input "**********" at bounding box center [447, 513] width 170 height 34
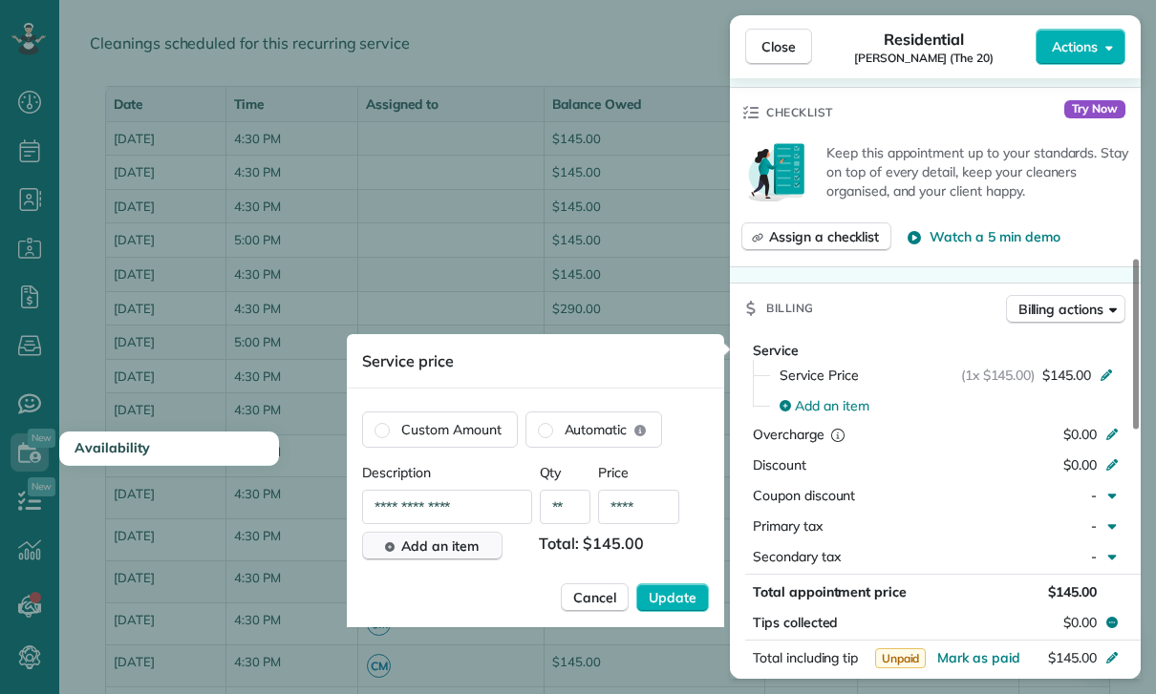
type input "**********"
click at [441, 542] on span "Add an item" at bounding box center [439, 546] width 77 height 19
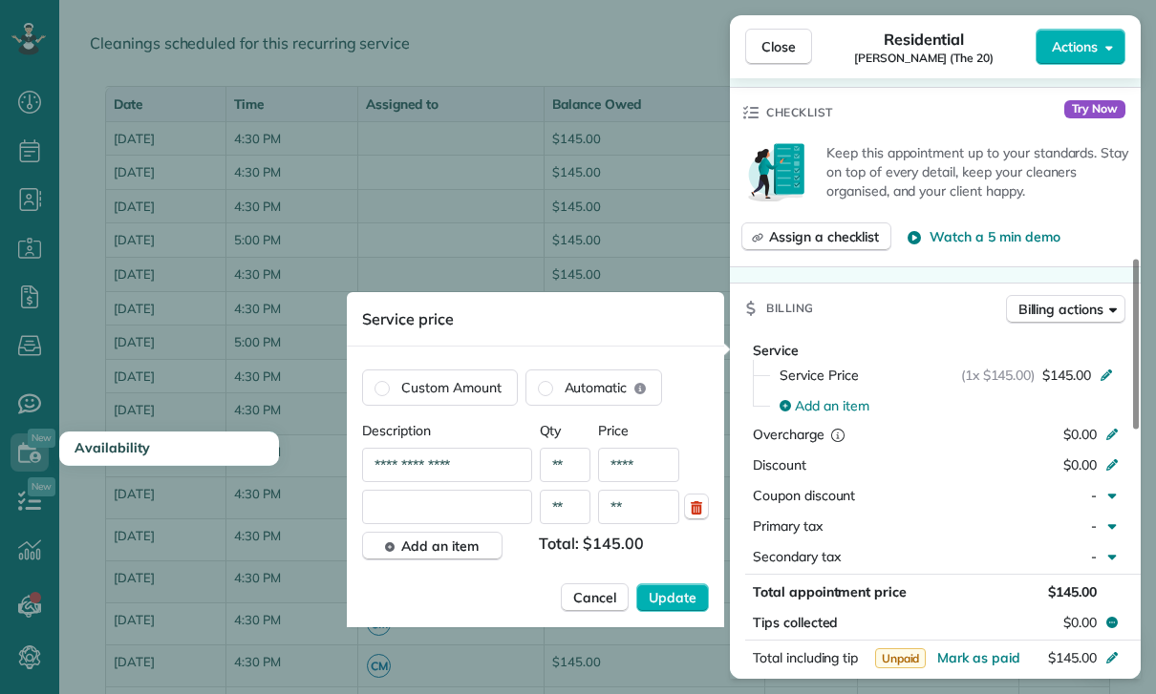
click at [422, 518] on input "text" at bounding box center [447, 507] width 170 height 34
type input "**********"
click at [643, 520] on input "**" at bounding box center [638, 507] width 81 height 34
type input "****"
click at [681, 603] on span "Update" at bounding box center [673, 597] width 48 height 19
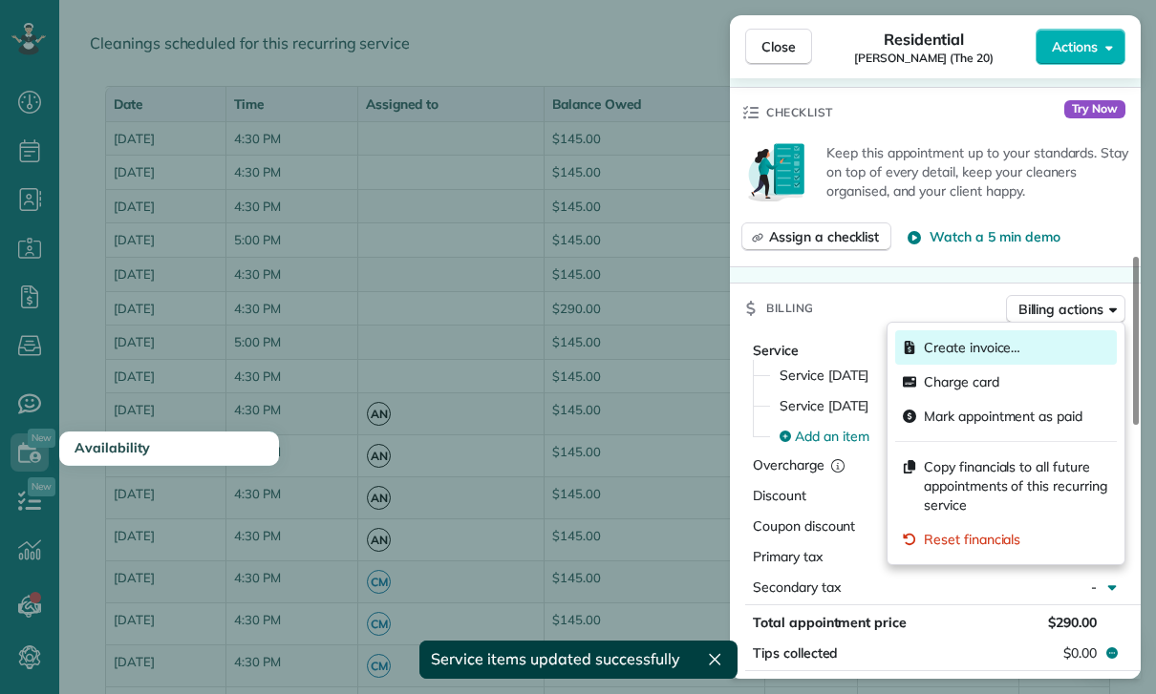
click at [987, 349] on span "Create invoice…" at bounding box center [972, 347] width 96 height 19
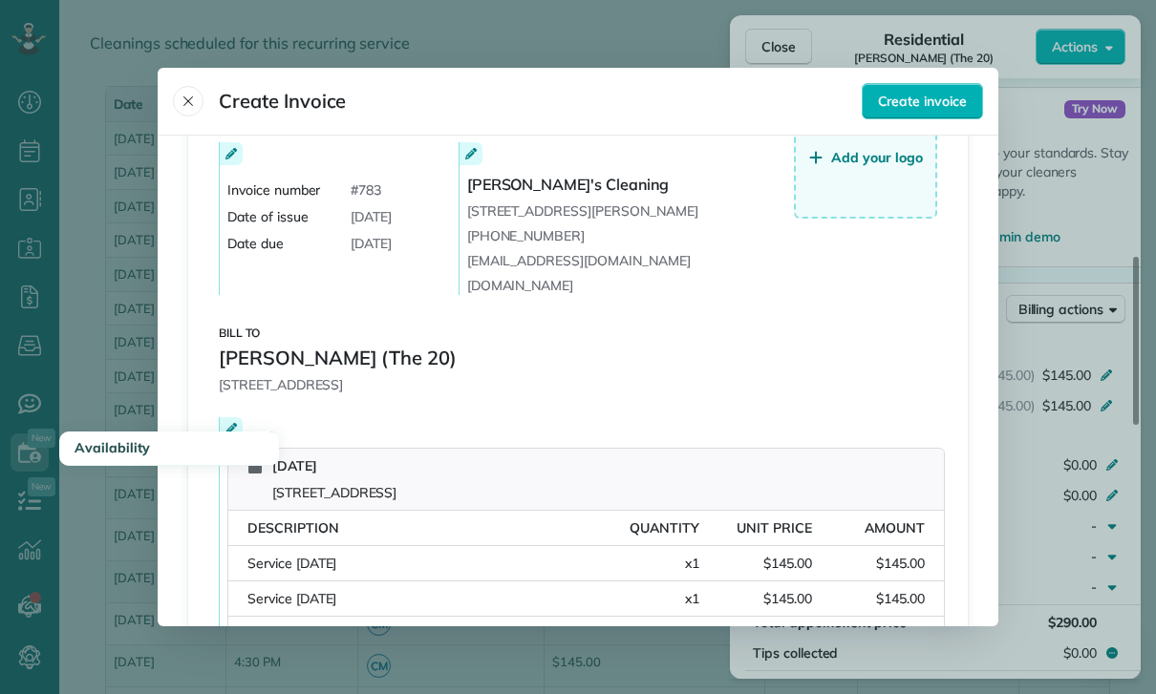
scroll to position [134, 0]
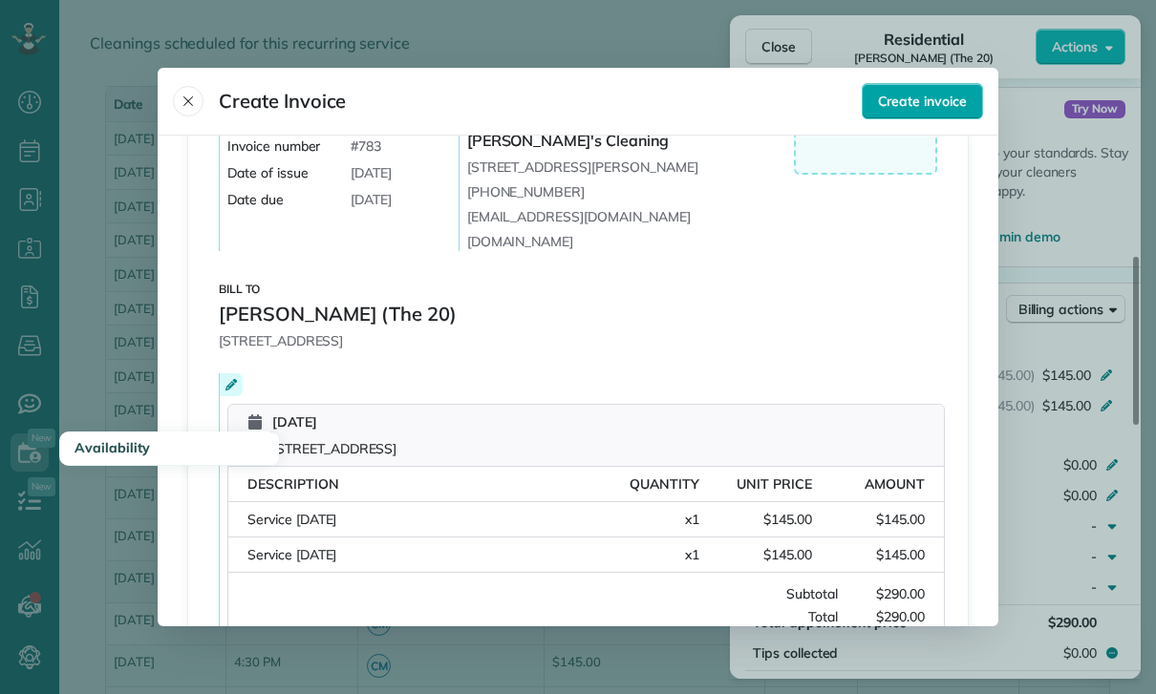
click at [926, 84] on button "Create invoice" at bounding box center [922, 101] width 121 height 36
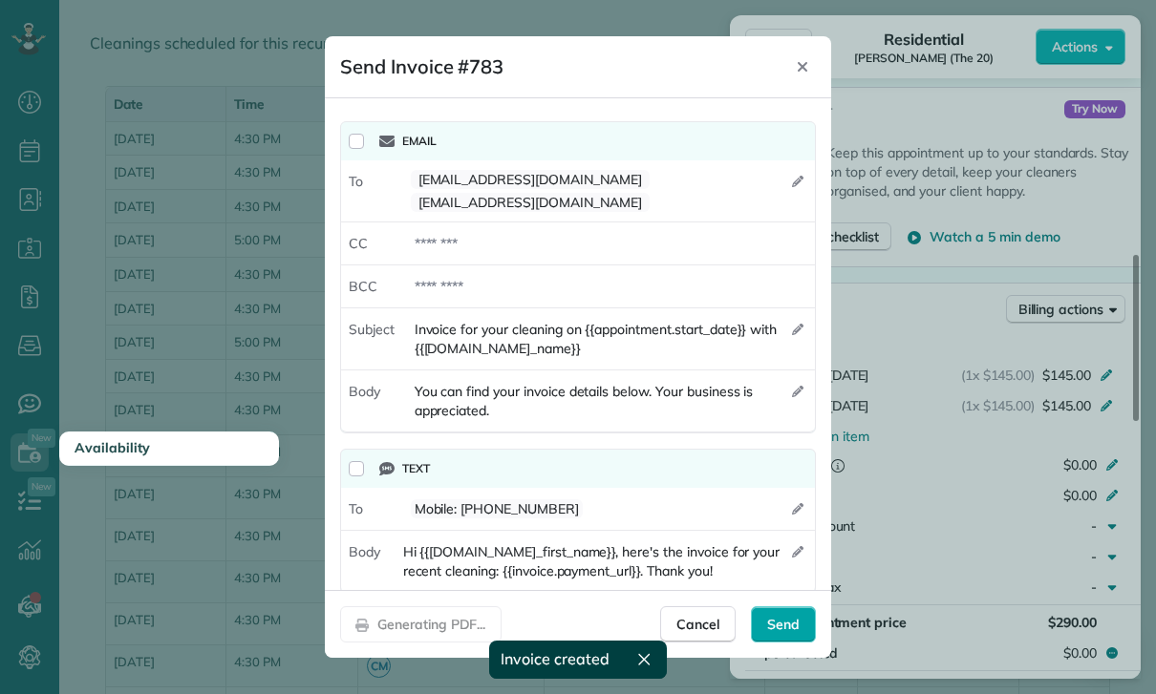
click at [796, 643] on div "Send" at bounding box center [783, 625] width 65 height 36
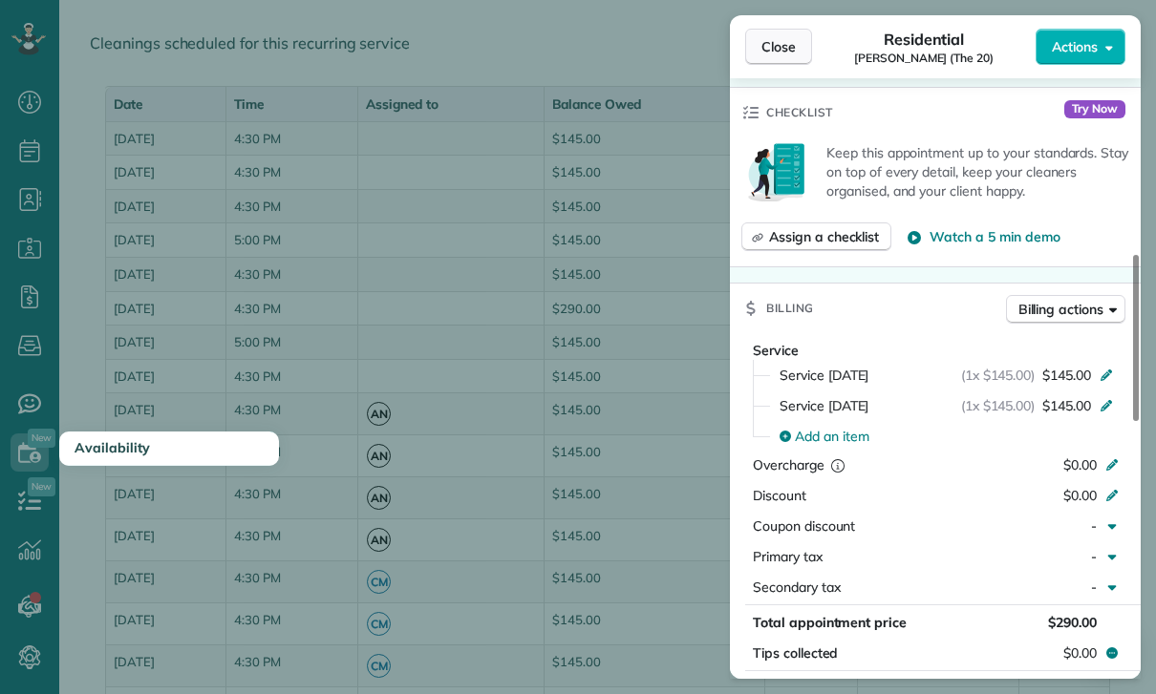
click at [777, 46] on span "Close" at bounding box center [778, 46] width 34 height 19
